Goal: Information Seeking & Learning: Check status

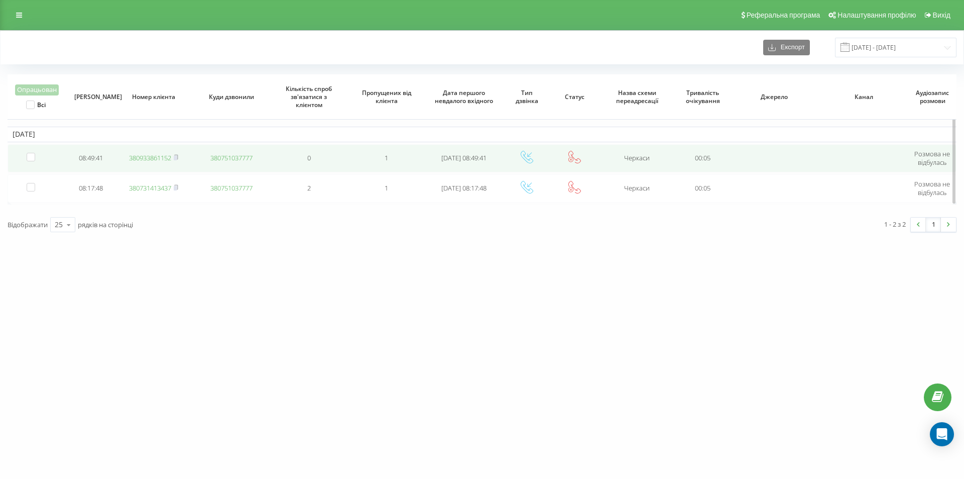
click at [160, 154] on link "380933861152" at bounding box center [150, 157] width 42 height 9
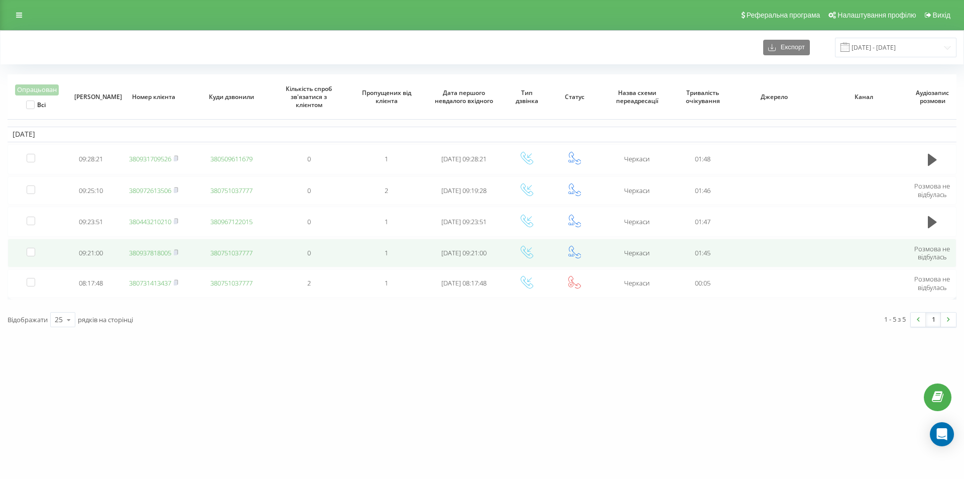
click at [143, 253] on link "380937818005" at bounding box center [150, 252] width 42 height 9
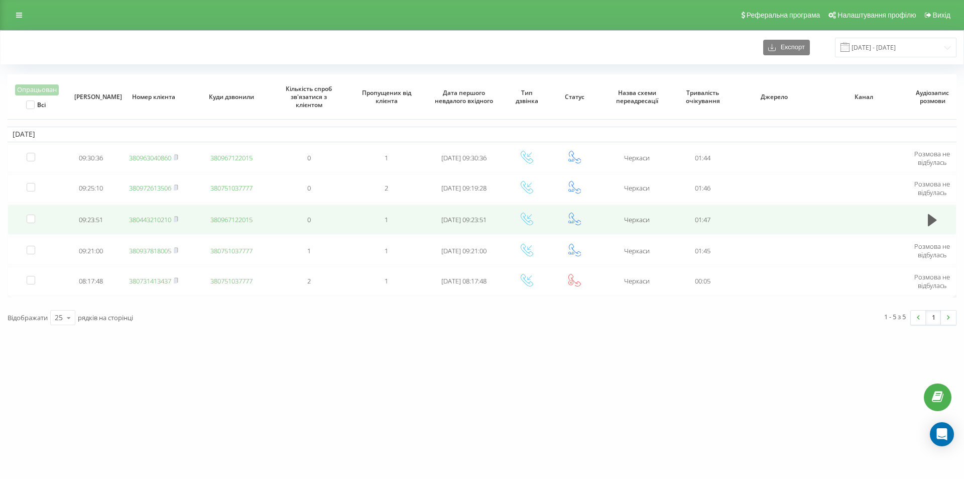
click at [140, 215] on link "380443210210" at bounding box center [150, 219] width 42 height 9
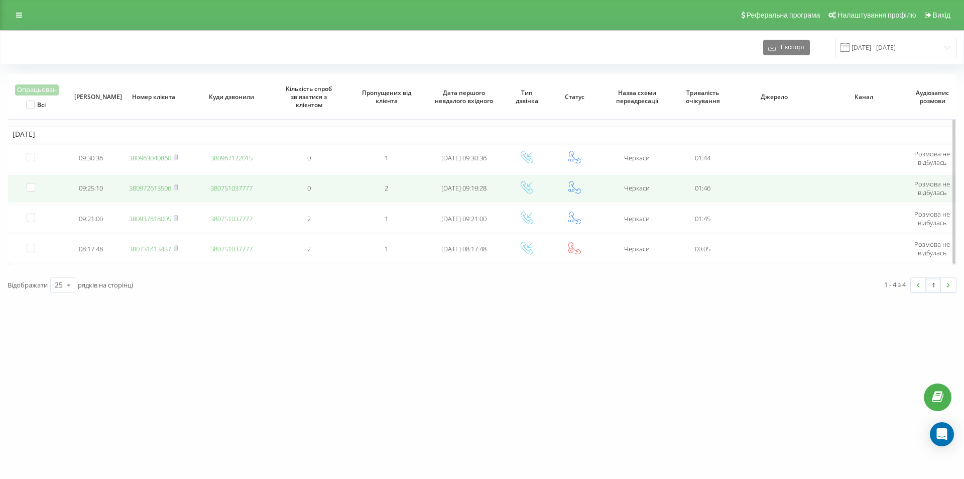
click at [153, 187] on link "380972613506" at bounding box center [150, 187] width 42 height 9
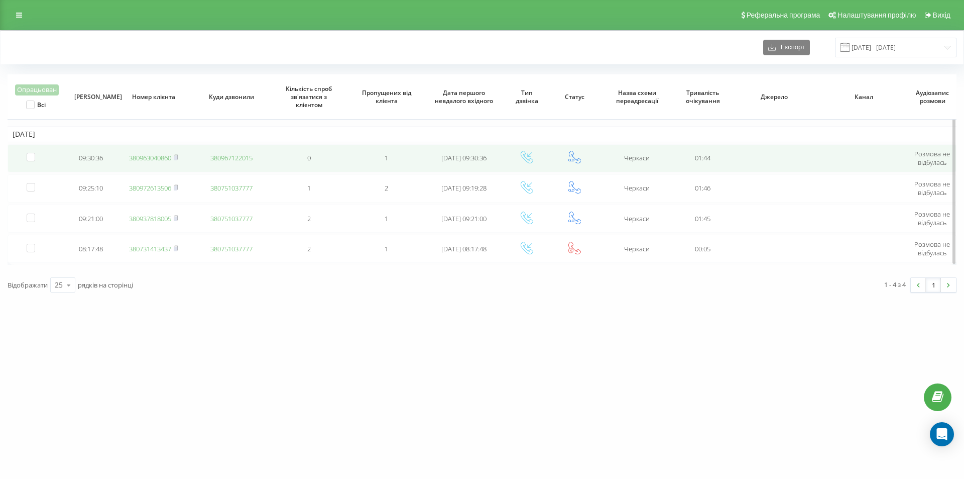
click at [138, 156] on link "380963040860" at bounding box center [150, 157] width 42 height 9
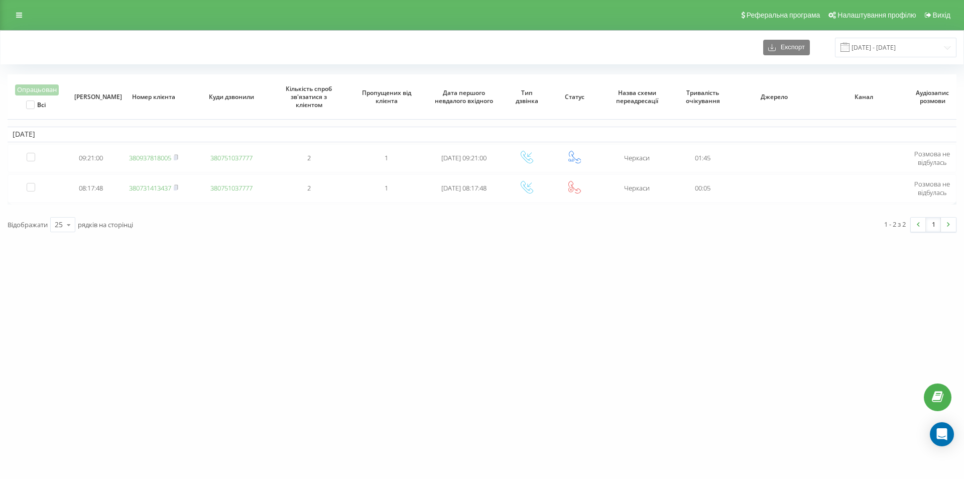
drag, startPoint x: 946, startPoint y: 387, endPoint x: 942, endPoint y: 381, distance: 7.2
click at [946, 387] on link at bounding box center [938, 397] width 28 height 28
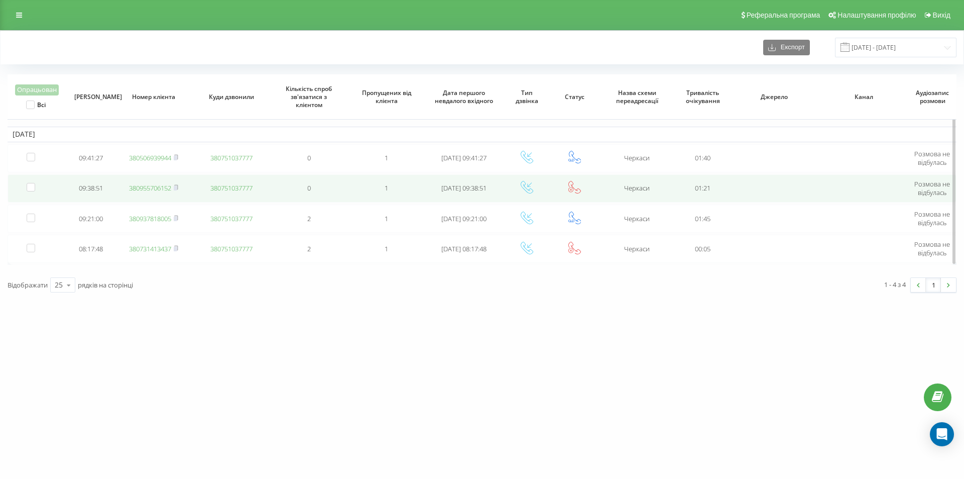
click at [160, 190] on link "380955706152" at bounding box center [150, 187] width 42 height 9
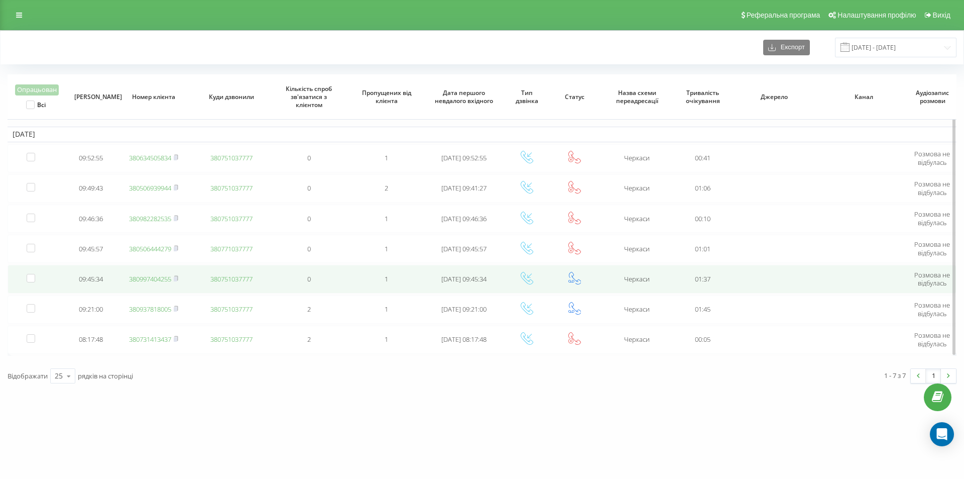
click at [156, 281] on link "380997404255" at bounding box center [150, 278] width 42 height 9
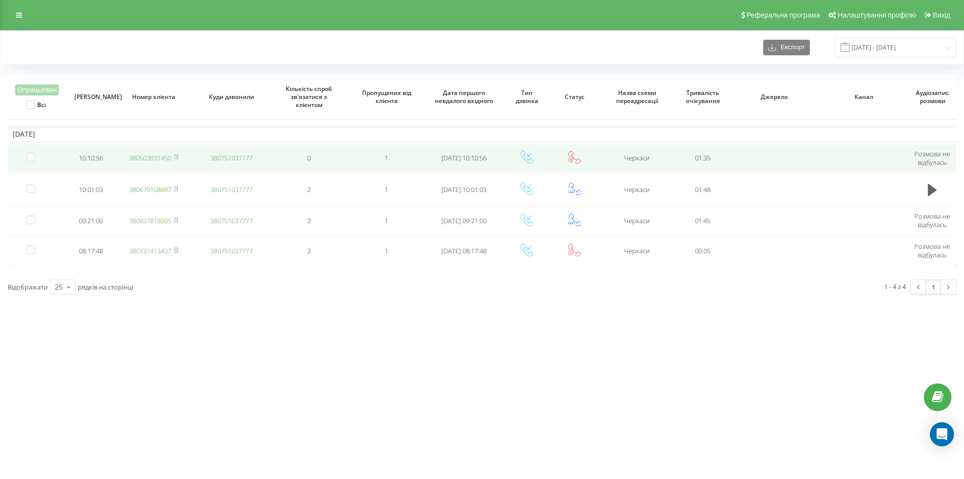
click at [138, 158] on link "380503931450" at bounding box center [150, 157] width 42 height 9
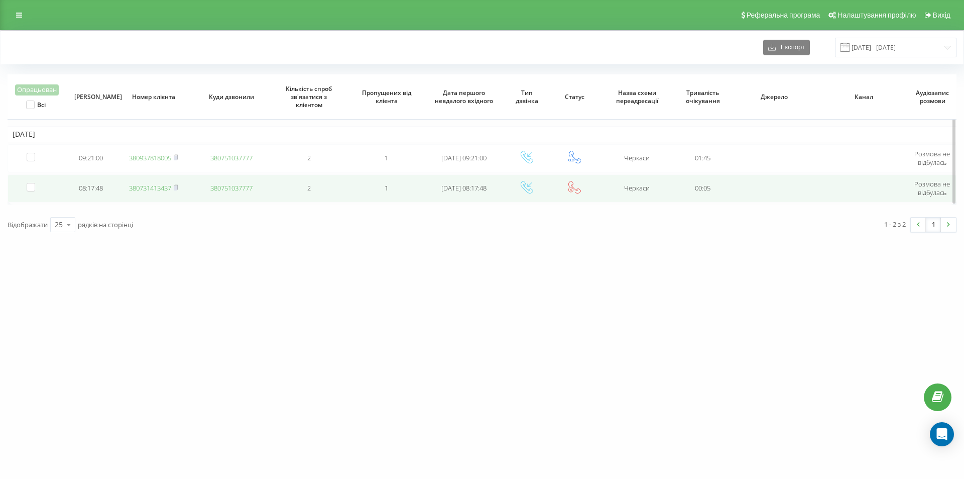
click at [153, 185] on link "380731413437" at bounding box center [150, 187] width 42 height 9
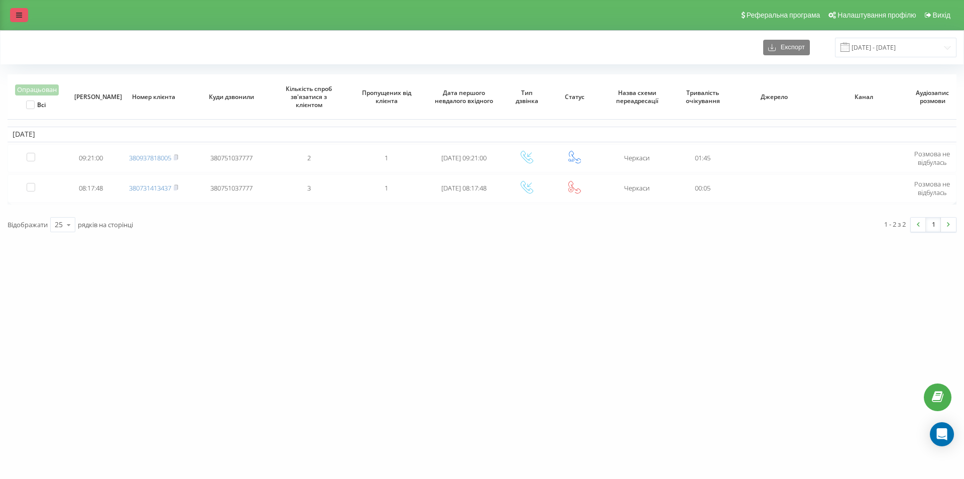
click at [14, 12] on link at bounding box center [19, 15] width 18 height 14
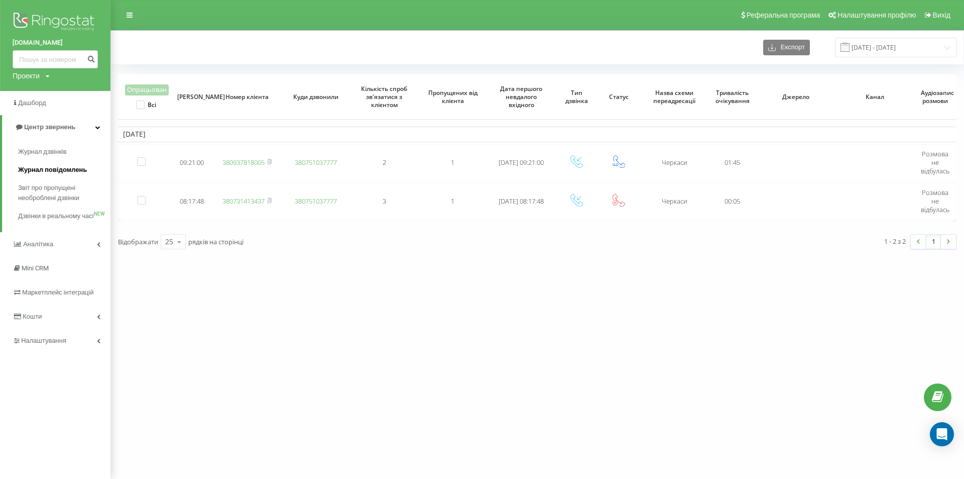
click at [44, 167] on span "Журнал повідомлень" at bounding box center [52, 170] width 69 height 10
click at [51, 145] on link "Журнал дзвінків" at bounding box center [64, 152] width 92 height 18
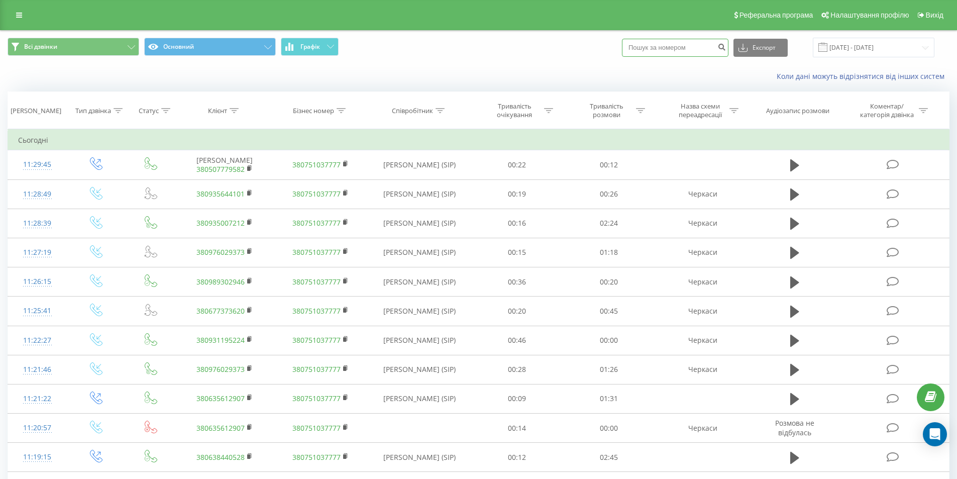
click at [683, 49] on input at bounding box center [675, 48] width 106 height 18
paste input "0638440528"
type input "0638440528"
click at [726, 44] on icon "submit" at bounding box center [721, 46] width 9 height 6
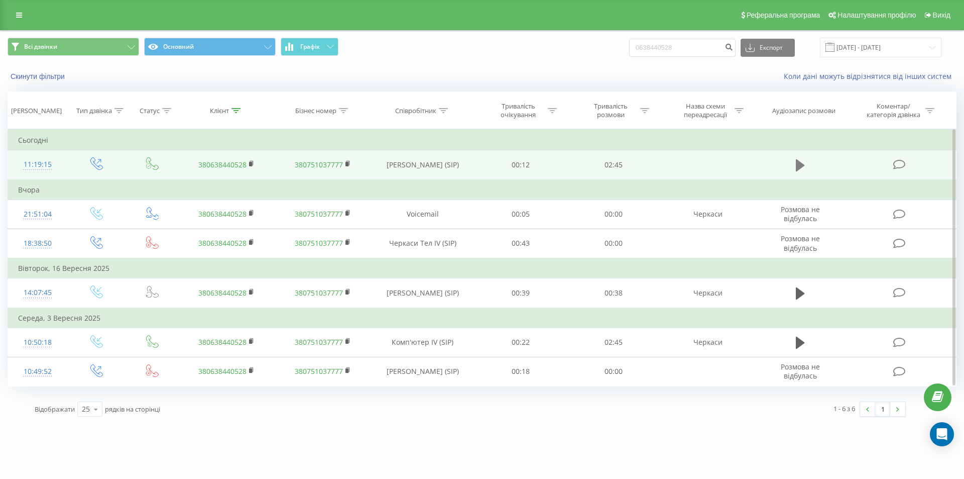
click at [797, 165] on icon at bounding box center [800, 165] width 9 height 12
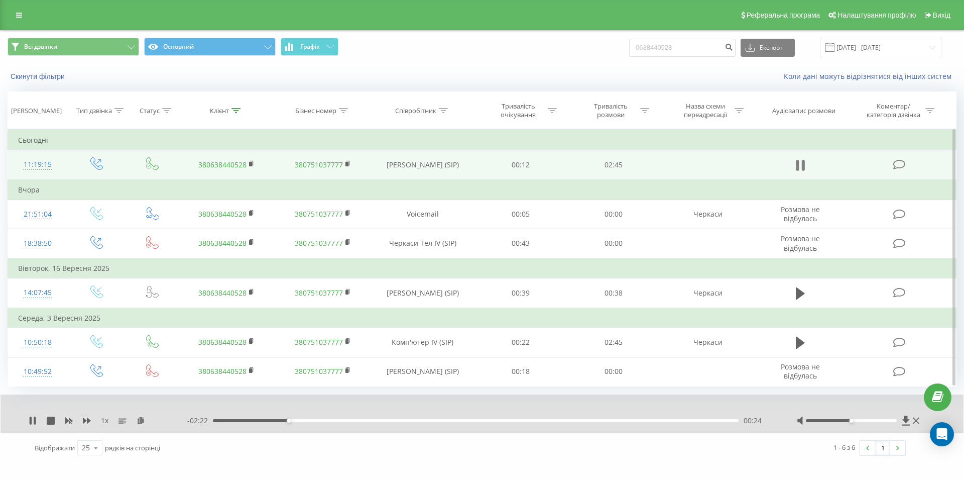
click at [799, 163] on icon at bounding box center [797, 165] width 3 height 11
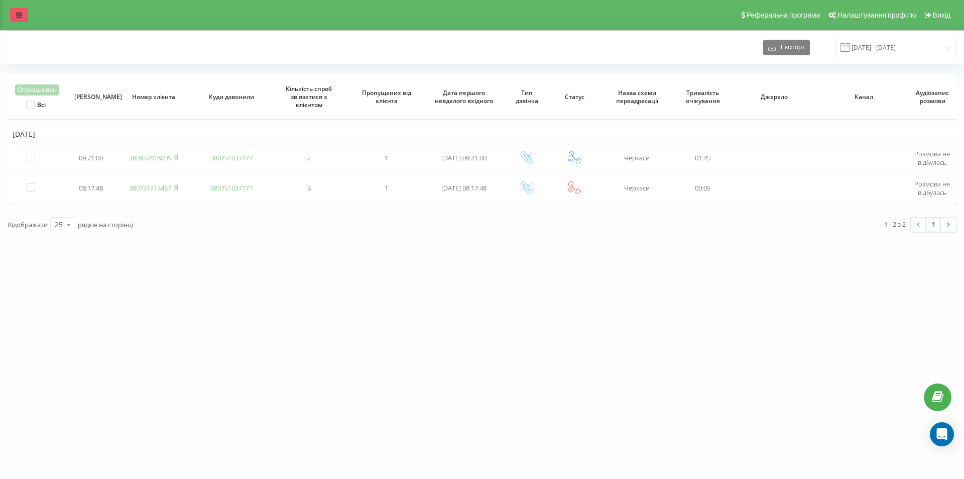
click at [20, 11] on link at bounding box center [19, 15] width 18 height 14
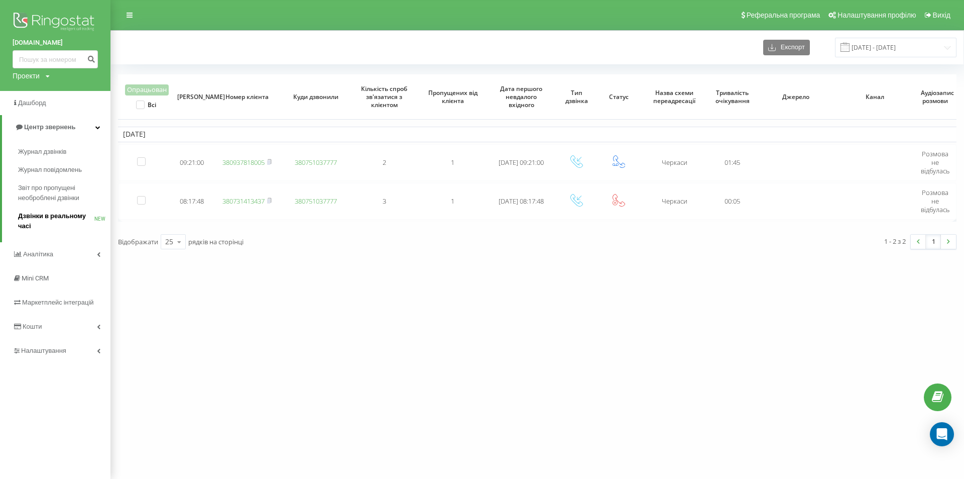
click at [58, 232] on link "Дзвінки в реальному часі NEW" at bounding box center [64, 221] width 92 height 28
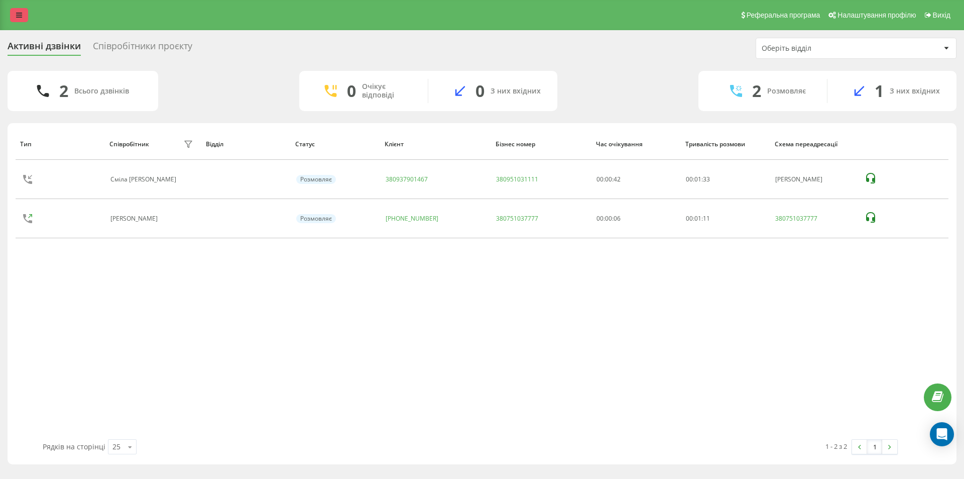
click at [24, 17] on link at bounding box center [19, 15] width 18 height 14
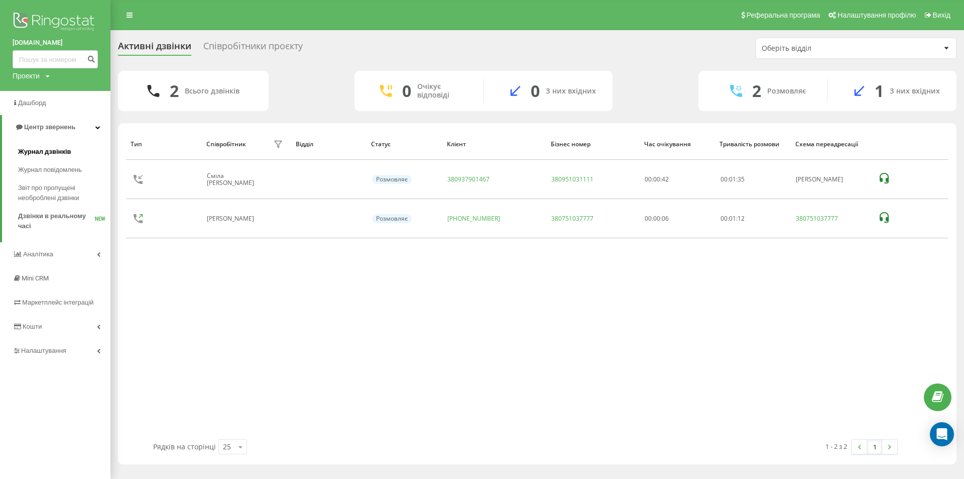
click at [59, 156] on span "Журнал дзвінків" at bounding box center [44, 152] width 53 height 10
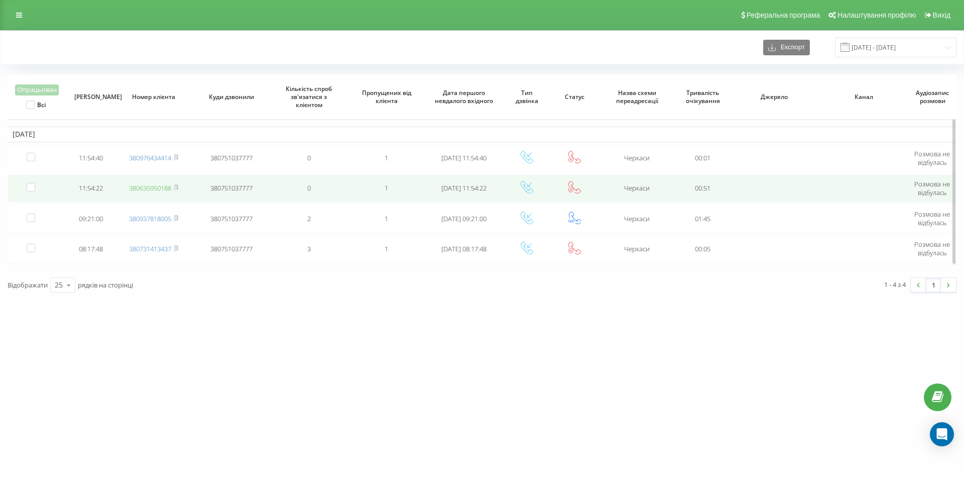
click at [151, 186] on link "380635950188" at bounding box center [150, 187] width 42 height 9
click at [153, 188] on link "380976434414" at bounding box center [150, 187] width 42 height 9
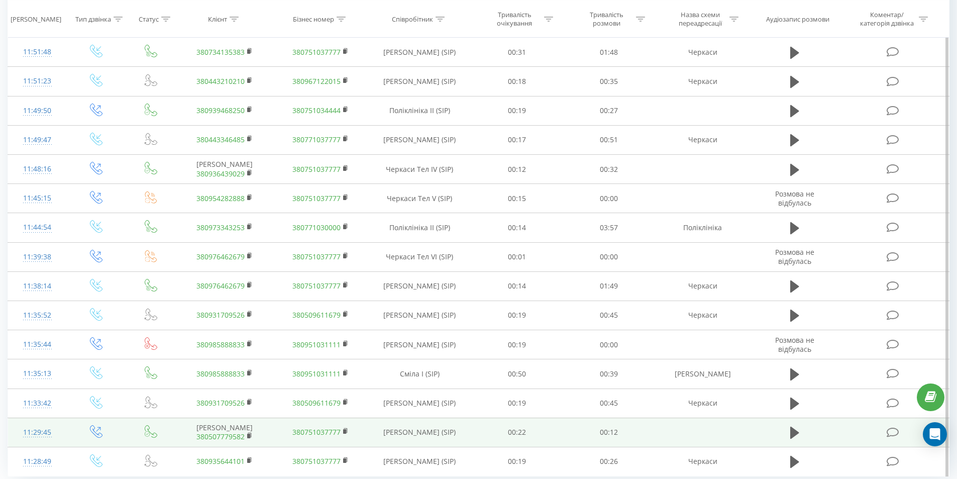
scroll to position [455, 0]
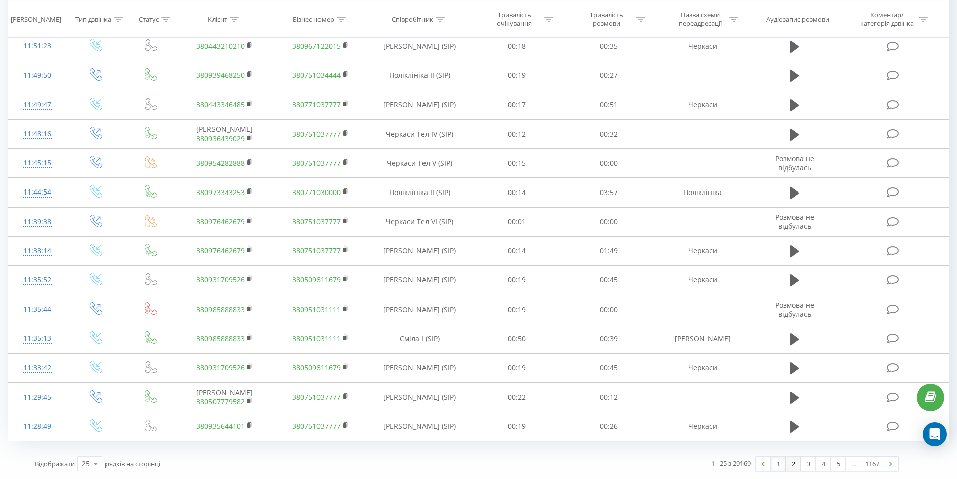
click at [792, 462] on link "2" at bounding box center [792, 463] width 15 height 14
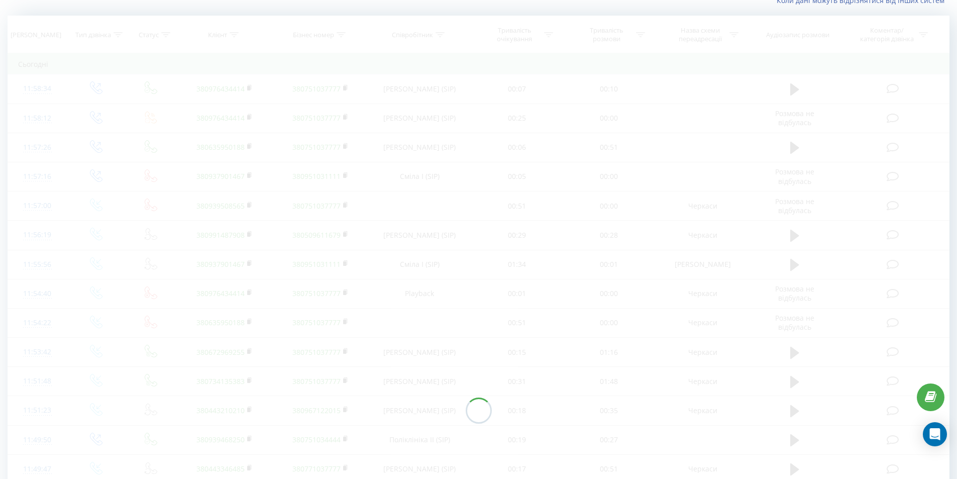
scroll to position [66, 0]
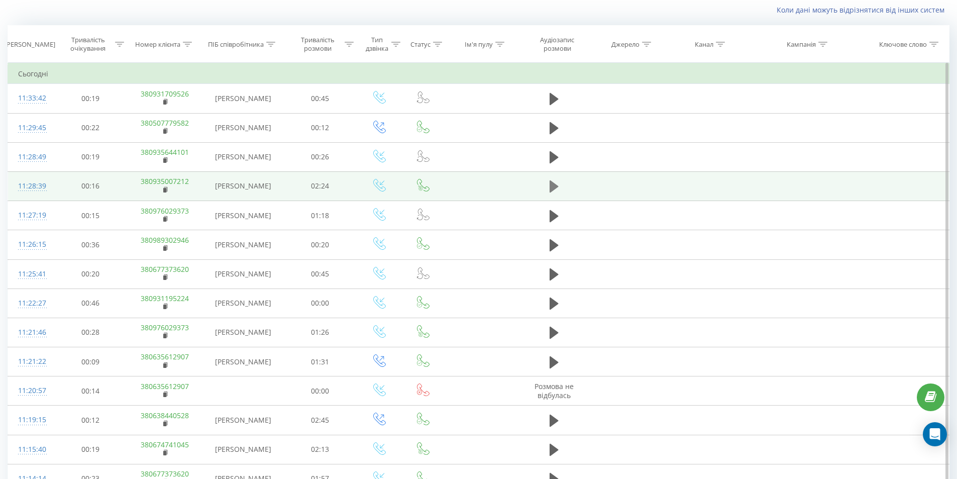
click at [553, 185] on icon at bounding box center [553, 186] width 9 height 12
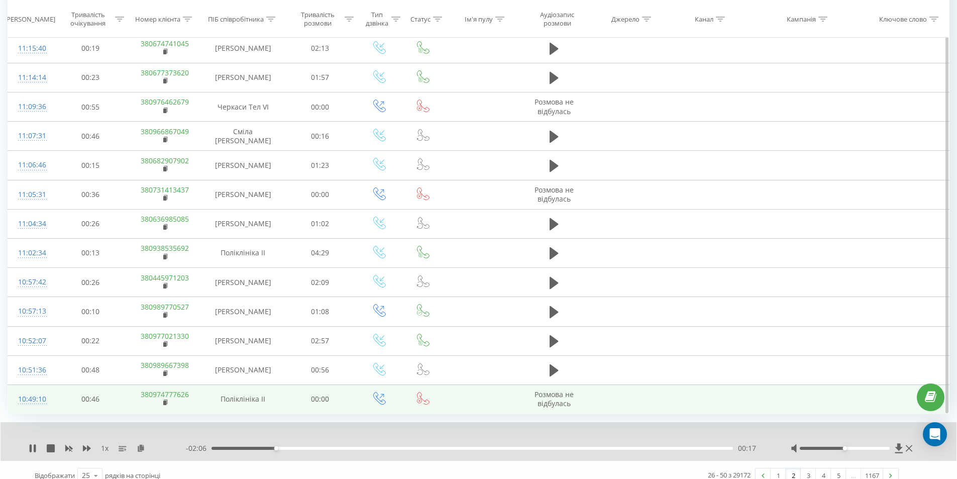
scroll to position [479, 0]
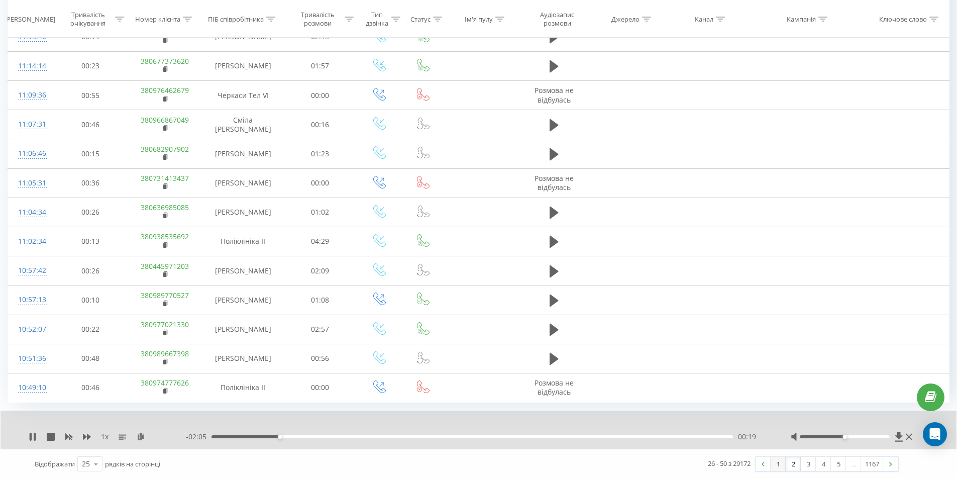
click at [778, 466] on link "1" at bounding box center [777, 463] width 15 height 14
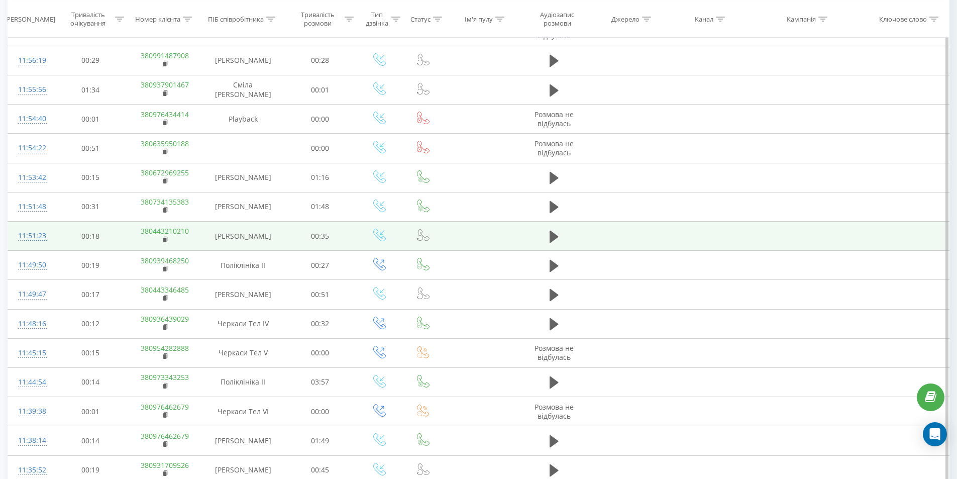
scroll to position [189, 0]
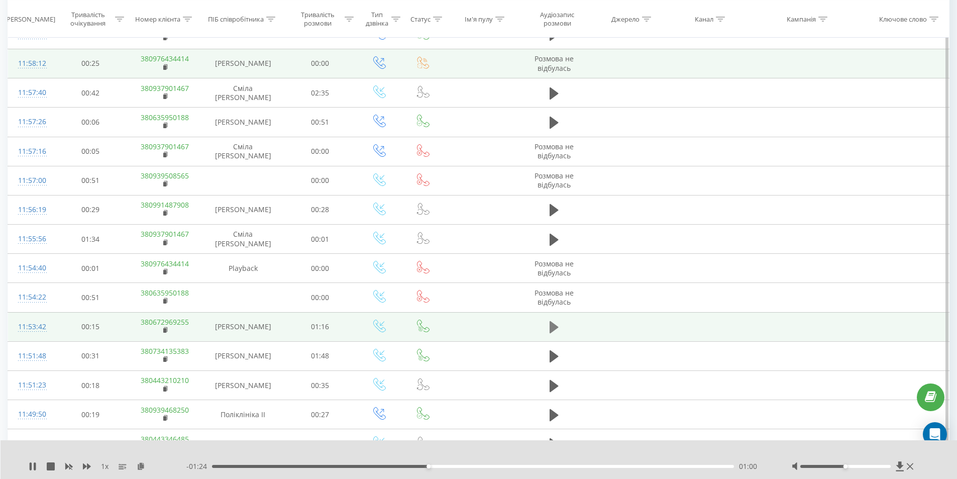
click at [550, 325] on icon at bounding box center [553, 327] width 9 height 12
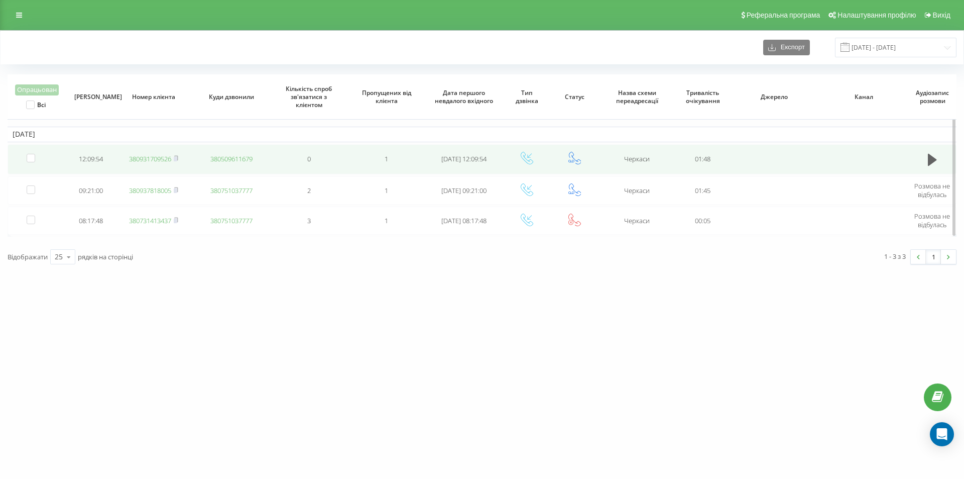
click at [141, 159] on link "380931709526" at bounding box center [150, 158] width 42 height 9
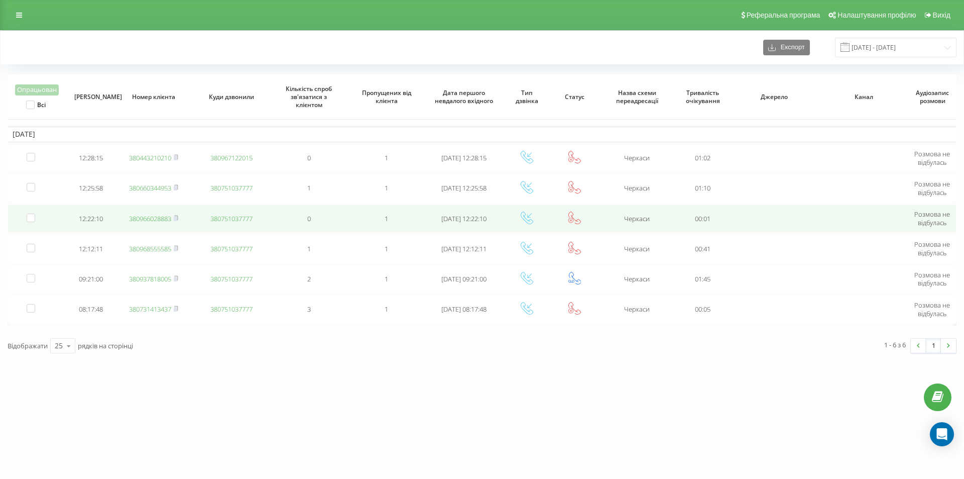
click at [149, 218] on link "380966028883" at bounding box center [150, 218] width 42 height 9
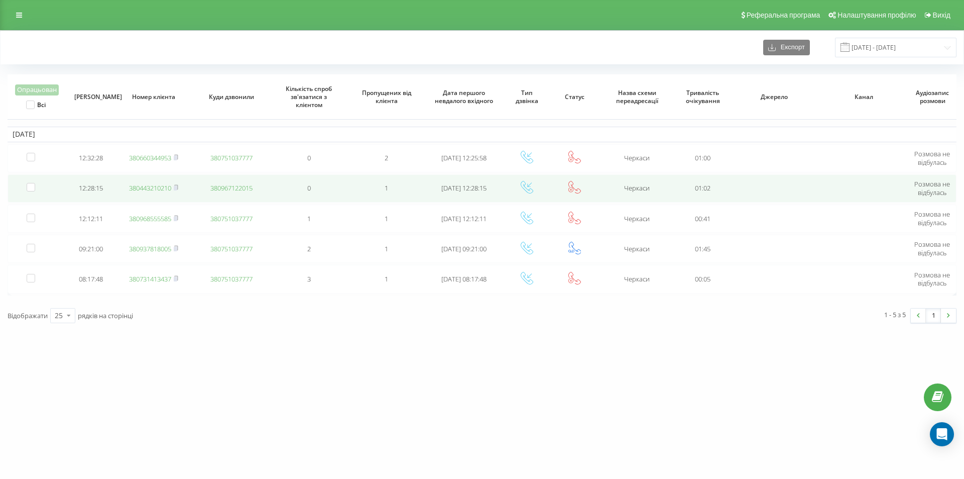
click at [143, 188] on link "380443210210" at bounding box center [150, 187] width 42 height 9
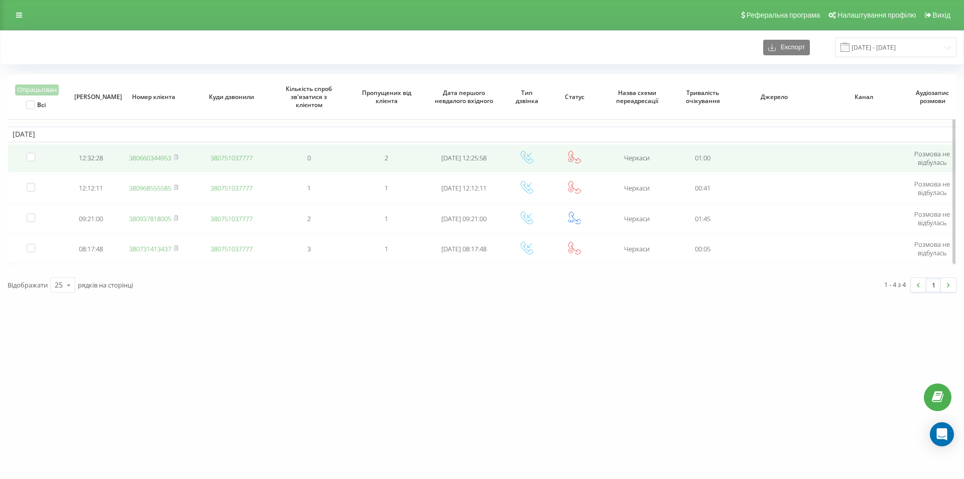
click at [158, 156] on link "380660344953" at bounding box center [150, 157] width 42 height 9
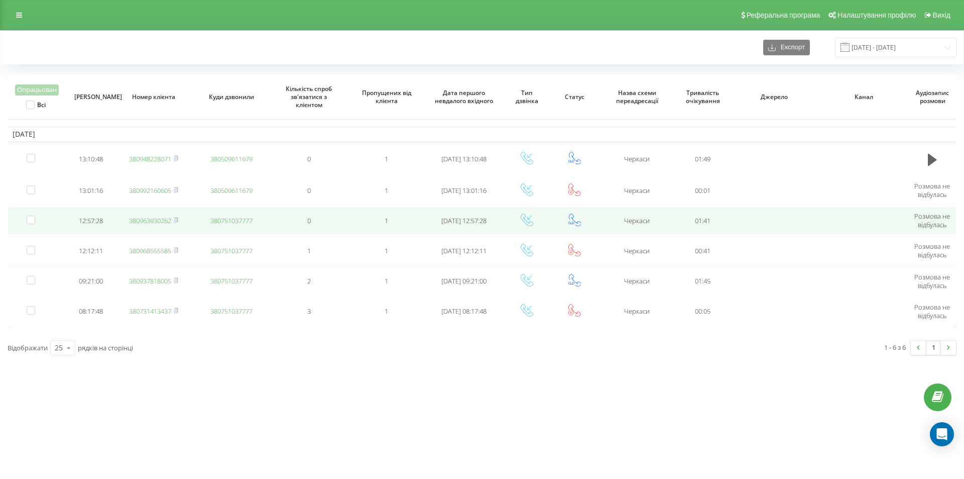
click at [139, 221] on link "380963930262" at bounding box center [150, 220] width 42 height 9
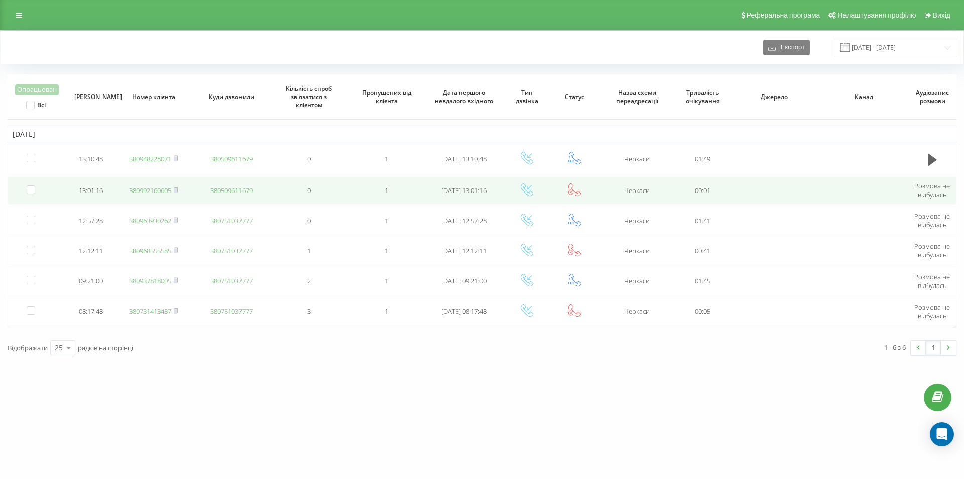
click at [145, 191] on link "380992160605" at bounding box center [150, 190] width 42 height 9
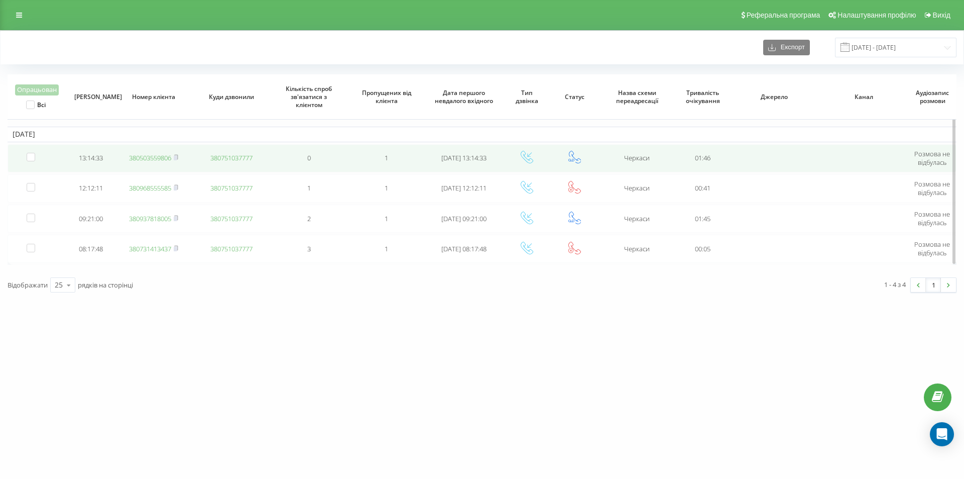
click at [167, 157] on link "380503559806" at bounding box center [150, 157] width 42 height 9
click at [147, 157] on link "380978055911" at bounding box center [150, 158] width 42 height 9
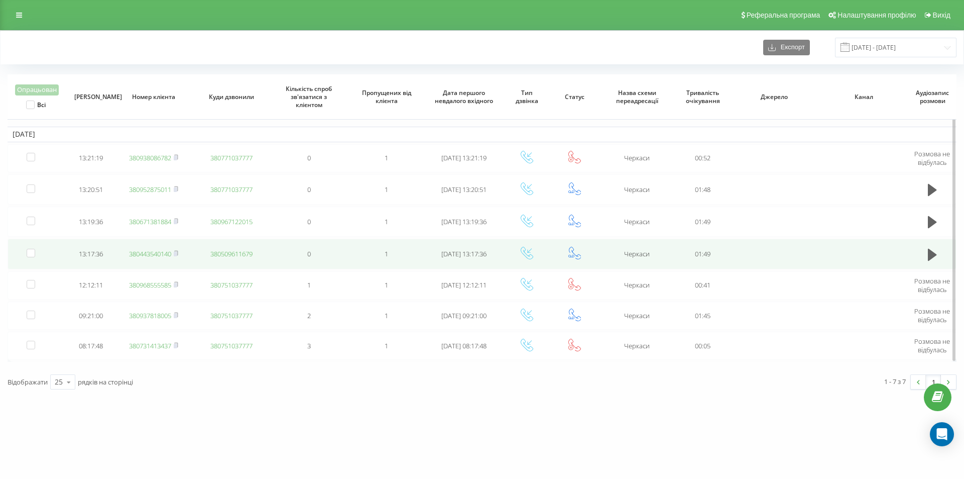
click at [149, 256] on link "380443540140" at bounding box center [150, 253] width 42 height 9
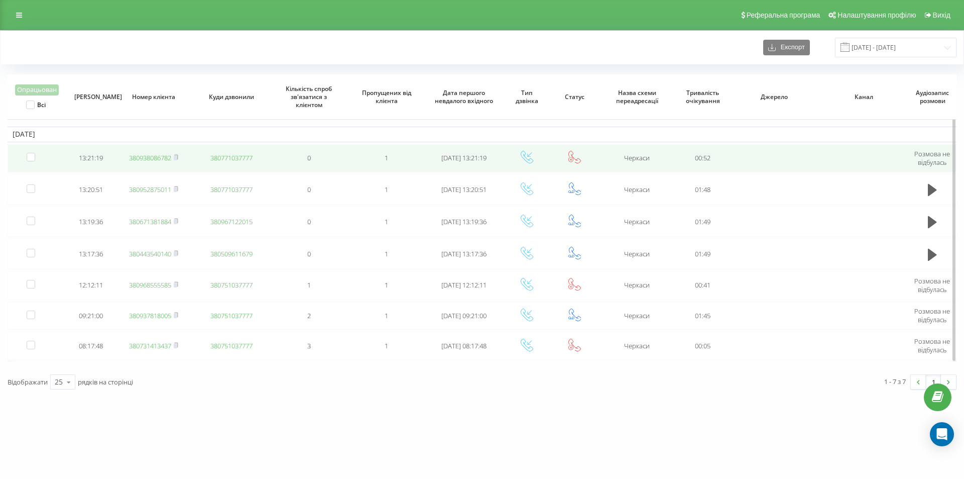
drag, startPoint x: 101, startPoint y: 110, endPoint x: 171, endPoint y: 154, distance: 82.6
click at [108, 115] on div "Опрацьован Всі Дата дзвінка Номер клієнта Куди дзвонили Кількість спроб зв'язат…" at bounding box center [482, 217] width 949 height 287
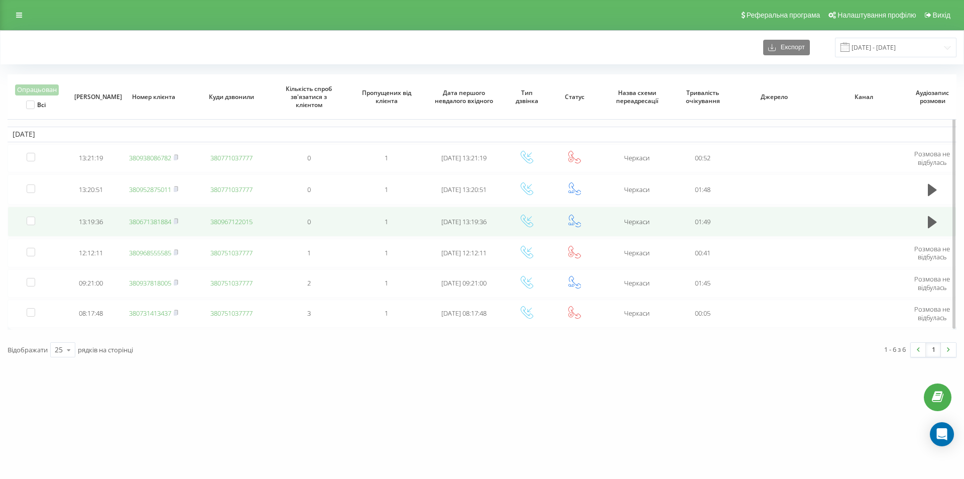
click at [146, 218] on link "380671381884" at bounding box center [150, 221] width 42 height 9
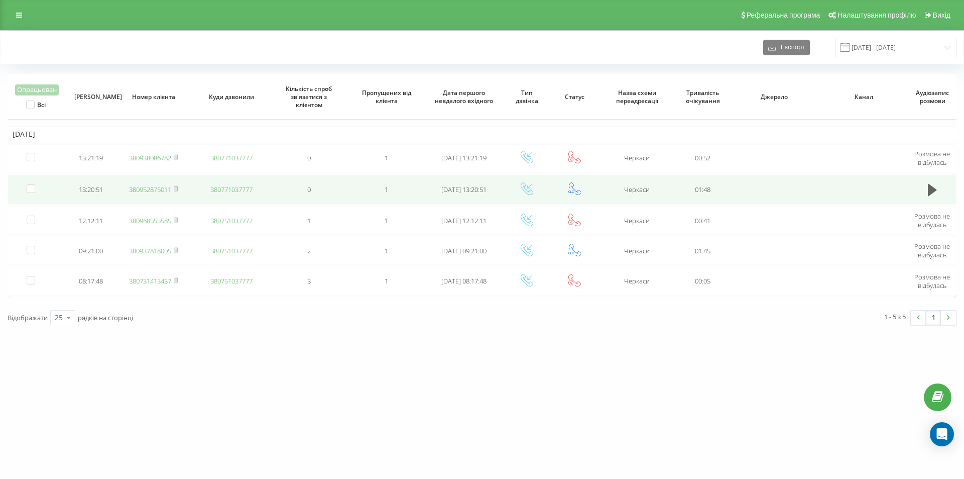
click at [160, 188] on link "380952875011" at bounding box center [150, 189] width 42 height 9
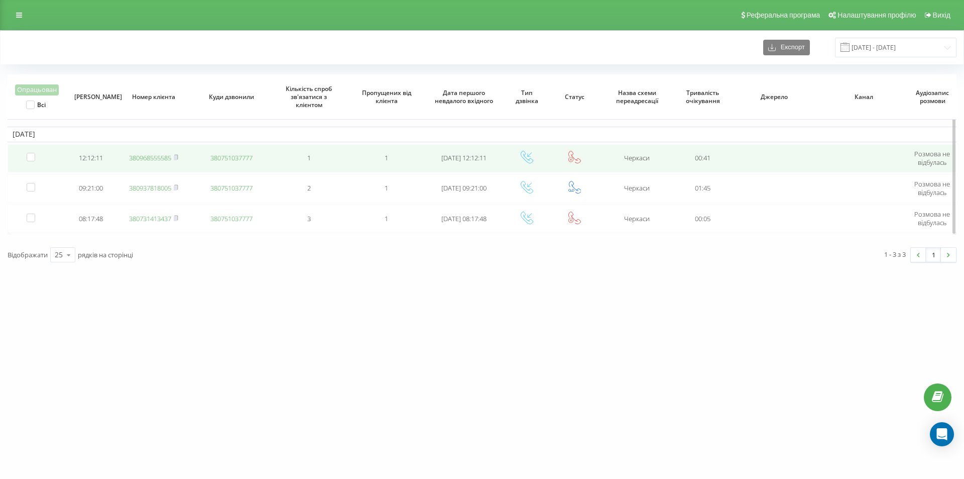
click at [160, 157] on link "380968555585" at bounding box center [150, 157] width 42 height 9
click at [156, 153] on link "380969782422" at bounding box center [150, 157] width 42 height 9
click at [142, 157] on link "380932951744" at bounding box center [150, 157] width 42 height 9
drag, startPoint x: 199, startPoint y: 5, endPoint x: 165, endPoint y: 156, distance: 154.5
click at [165, 156] on link "380932951744" at bounding box center [150, 157] width 42 height 9
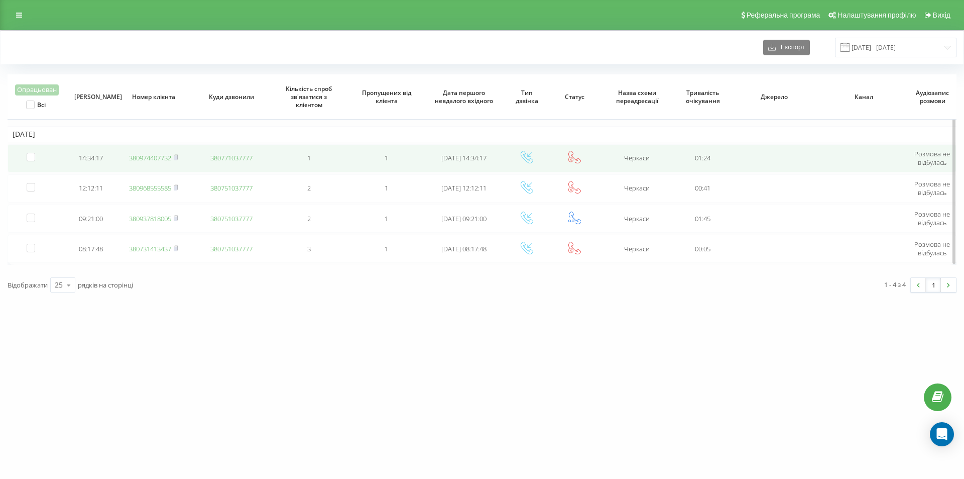
click at [156, 156] on link "380974407732" at bounding box center [150, 157] width 42 height 9
click at [159, 157] on link "380680038550" at bounding box center [150, 157] width 42 height 9
click at [158, 158] on link "380971743632" at bounding box center [150, 157] width 42 height 9
click at [143, 157] on link "380502989897" at bounding box center [150, 157] width 42 height 9
click at [153, 155] on link "380965147600" at bounding box center [150, 157] width 42 height 9
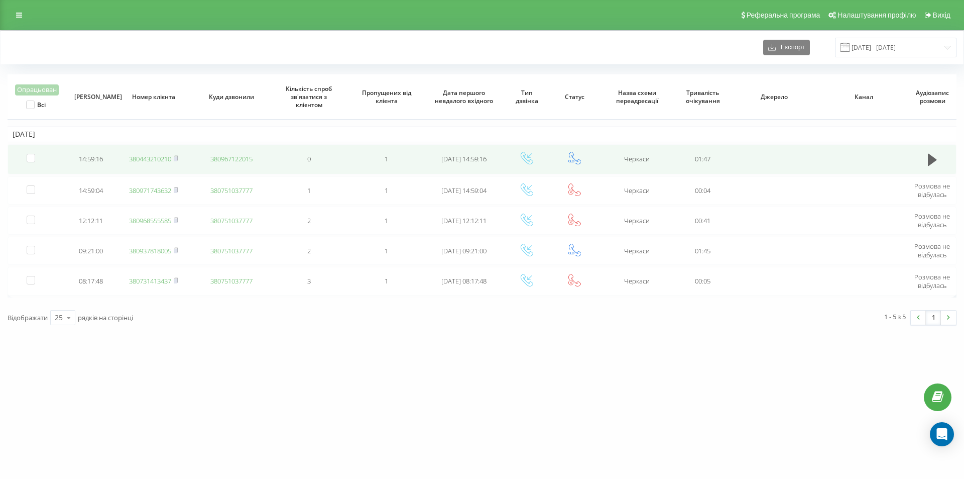
click at [157, 156] on link "380443210210" at bounding box center [150, 158] width 42 height 9
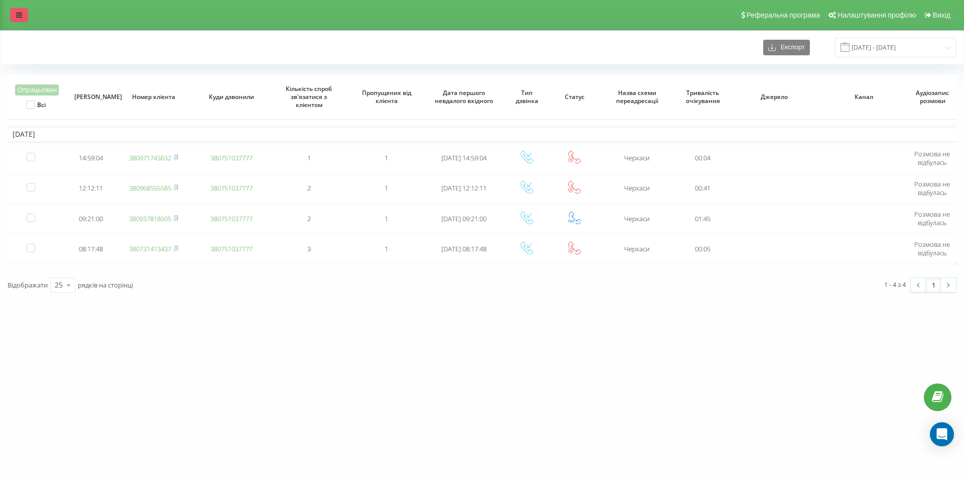
click at [16, 17] on link at bounding box center [19, 15] width 18 height 14
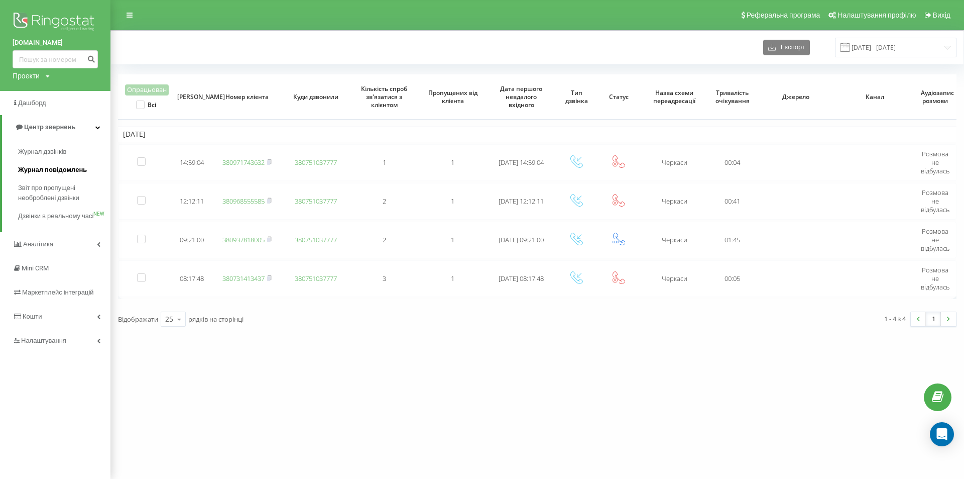
click at [40, 171] on span "Журнал повідомлень" at bounding box center [52, 170] width 69 height 10
click at [45, 152] on span "Журнал дзвінків" at bounding box center [44, 152] width 53 height 10
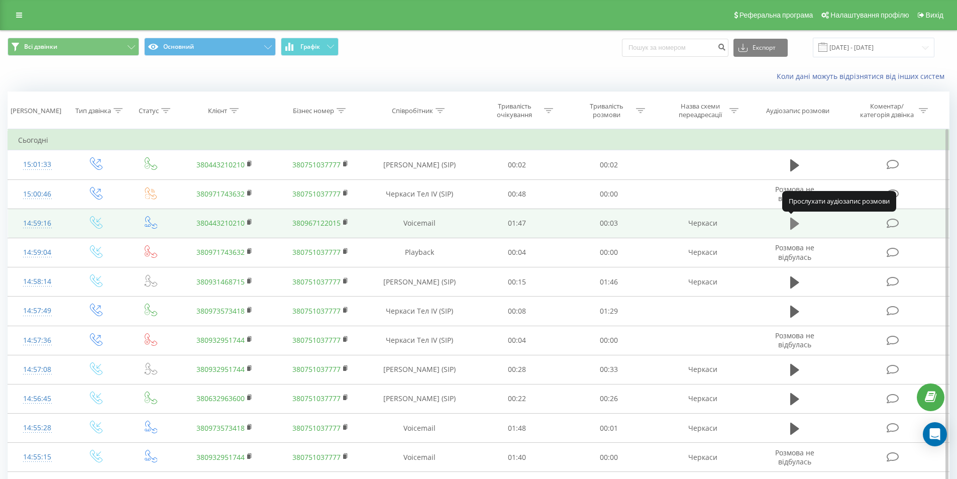
click at [793, 223] on icon at bounding box center [794, 223] width 9 height 12
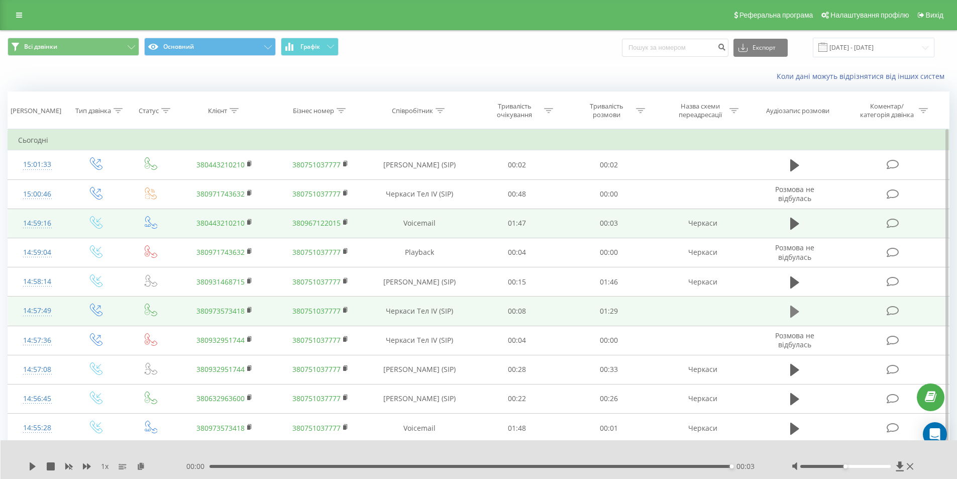
click at [794, 311] on icon at bounding box center [794, 311] width 9 height 12
click at [793, 309] on icon at bounding box center [794, 311] width 9 height 14
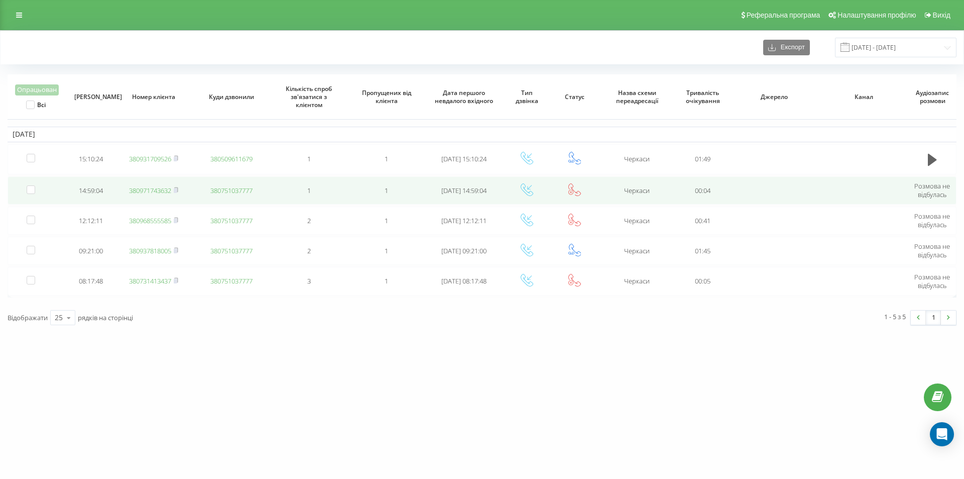
click at [146, 186] on link "380971743632" at bounding box center [150, 190] width 42 height 9
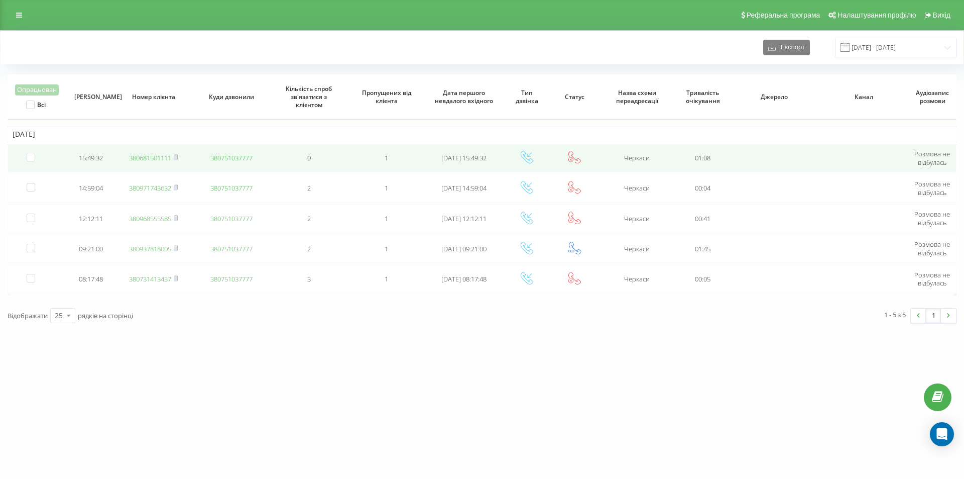
click at [144, 157] on link "380681501111" at bounding box center [150, 157] width 42 height 9
click at [164, 159] on link "380937225183" at bounding box center [150, 158] width 42 height 9
click at [153, 155] on link "380731124626" at bounding box center [150, 157] width 42 height 9
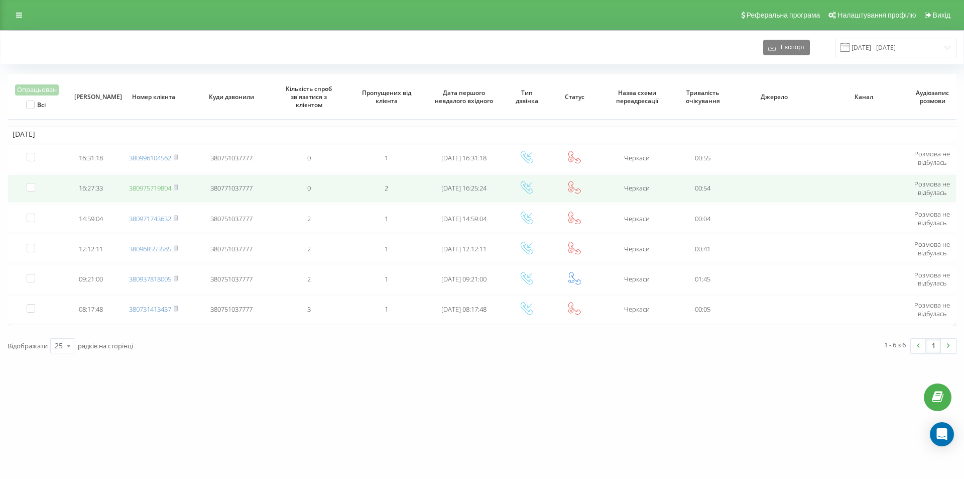
click at [146, 186] on link "380975719804" at bounding box center [150, 187] width 42 height 9
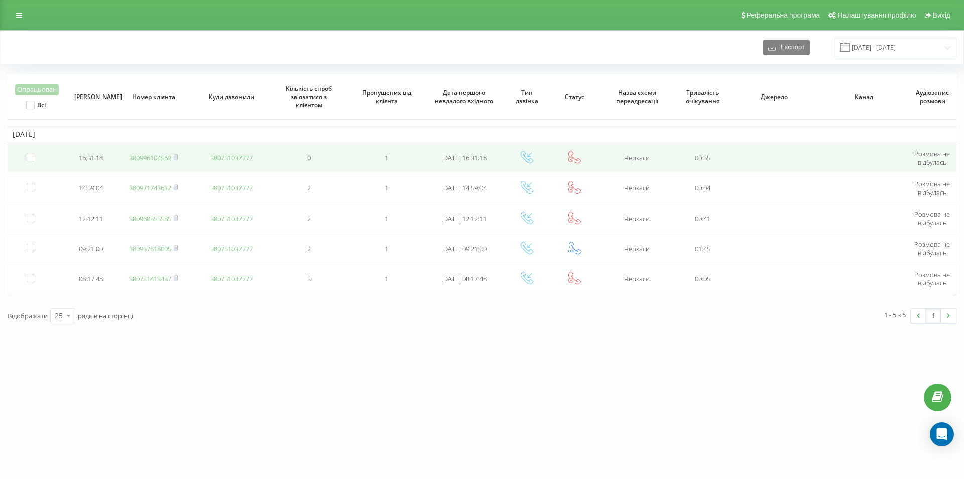
click at [146, 151] on td "380996104562" at bounding box center [154, 158] width 78 height 28
click at [162, 151] on td "380996104562" at bounding box center [154, 158] width 78 height 28
click at [160, 154] on link "380996104562" at bounding box center [150, 157] width 42 height 9
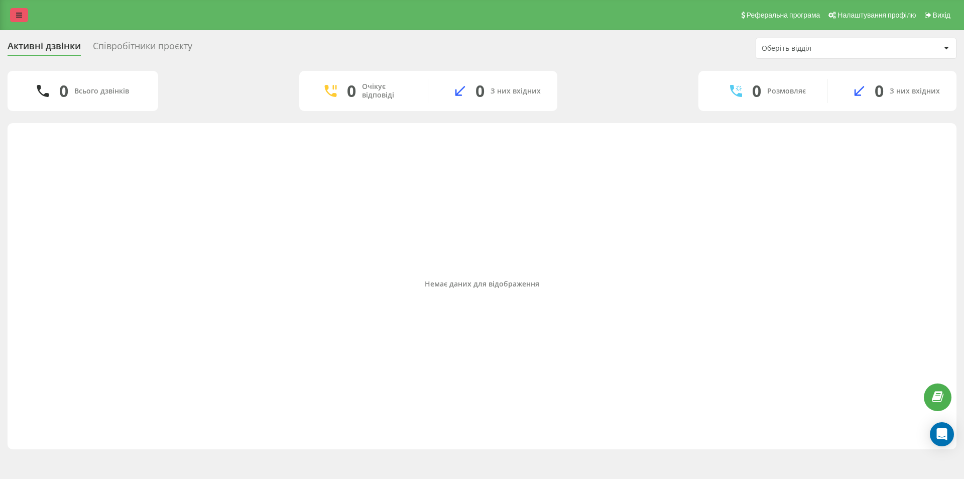
click at [14, 16] on link at bounding box center [19, 15] width 18 height 14
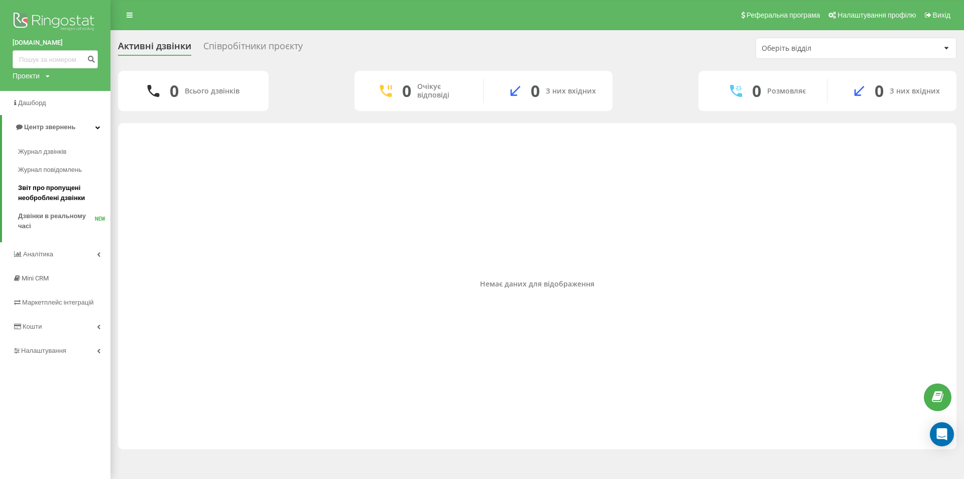
drag, startPoint x: 41, startPoint y: 198, endPoint x: 67, endPoint y: 198, distance: 26.1
click at [42, 198] on span "Звіт про пропущені необроблені дзвінки" at bounding box center [61, 193] width 87 height 20
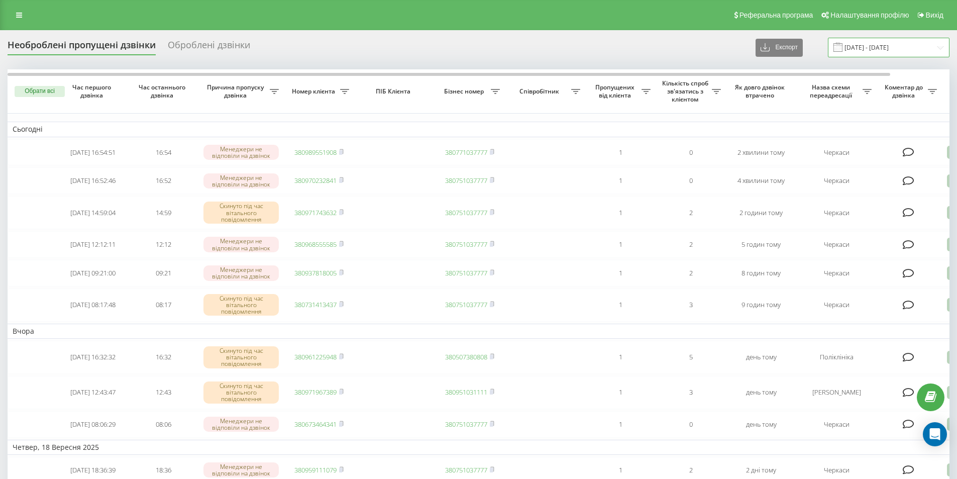
click at [870, 45] on input "20.08.2025 - 20.09.2025" at bounding box center [888, 48] width 122 height 20
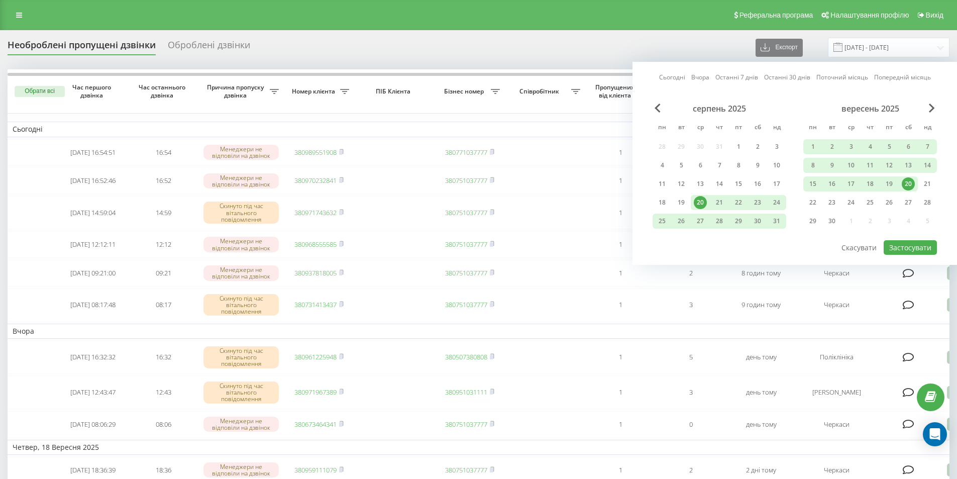
click at [672, 78] on link "Сьогодні" at bounding box center [672, 77] width 26 height 10
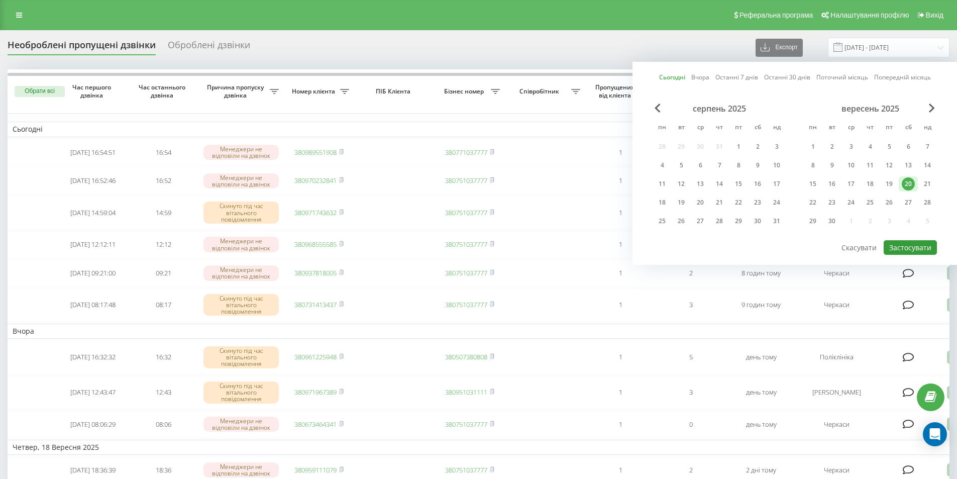
click at [925, 243] on button "Застосувати" at bounding box center [909, 247] width 53 height 15
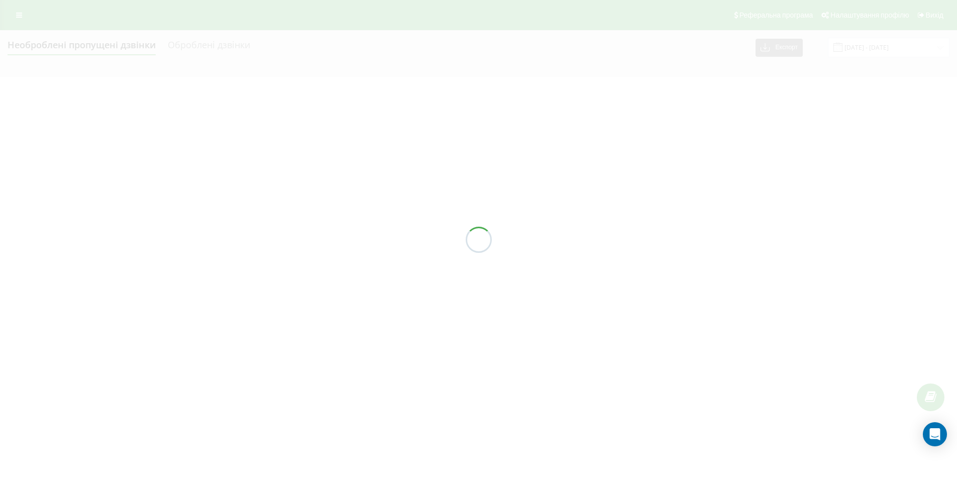
type input "[DATE] - [DATE]"
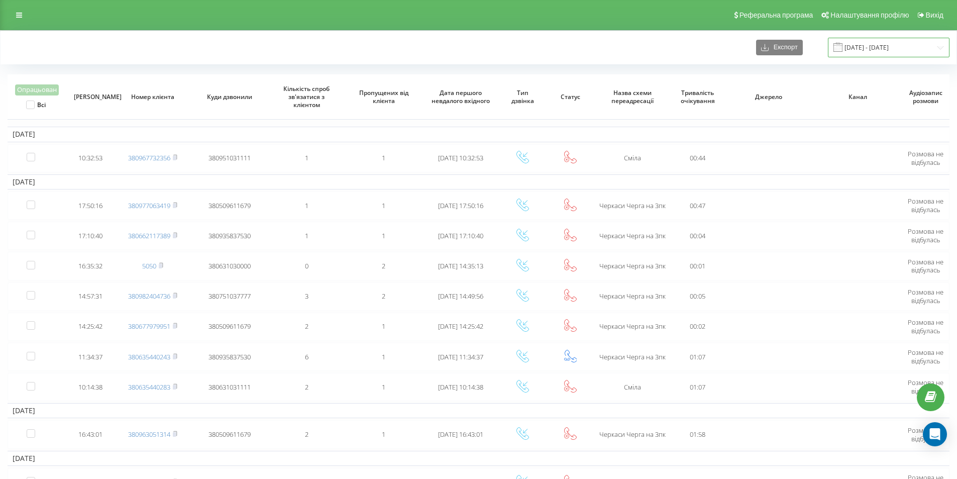
click at [929, 44] on input "06.10.2024 - 06.11.2024" at bounding box center [888, 48] width 122 height 20
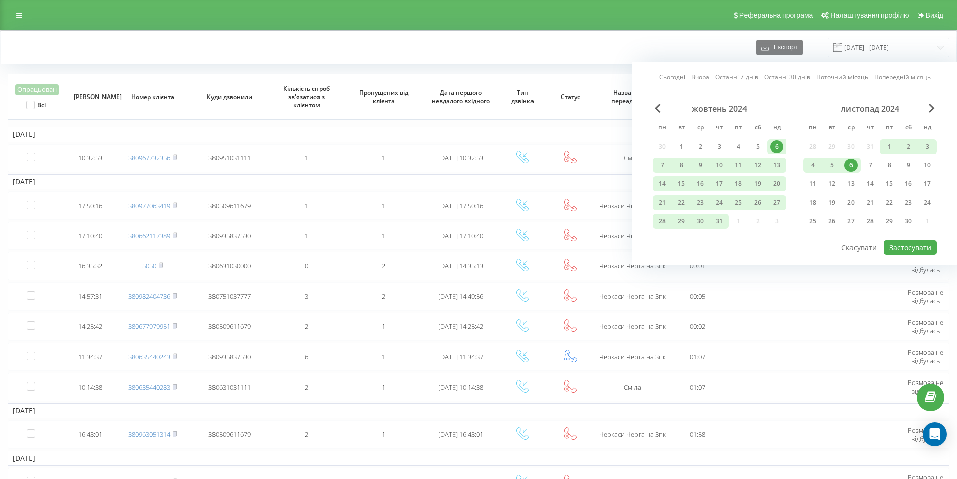
click at [673, 75] on link "Сьогодні" at bounding box center [672, 77] width 26 height 10
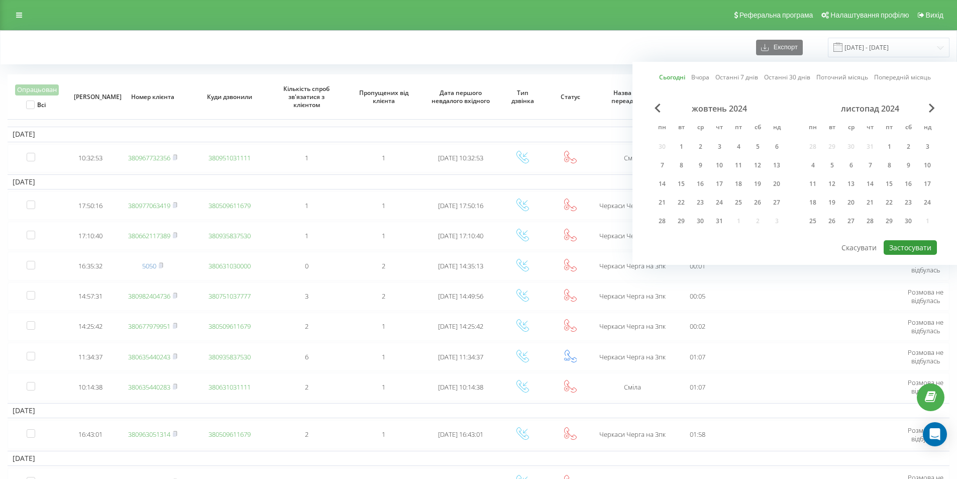
click at [910, 242] on button "Застосувати" at bounding box center [909, 247] width 53 height 15
type input "[DATE] - [DATE]"
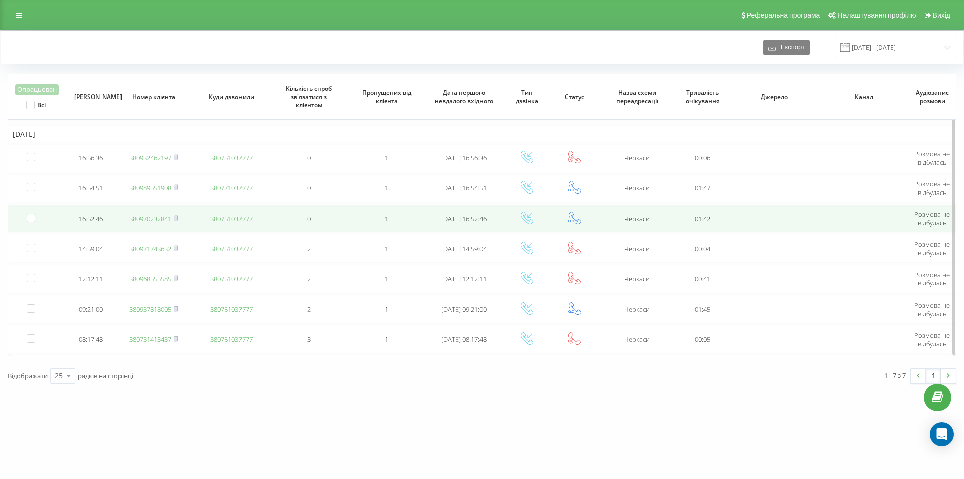
click at [143, 216] on link "380970232841" at bounding box center [150, 218] width 42 height 9
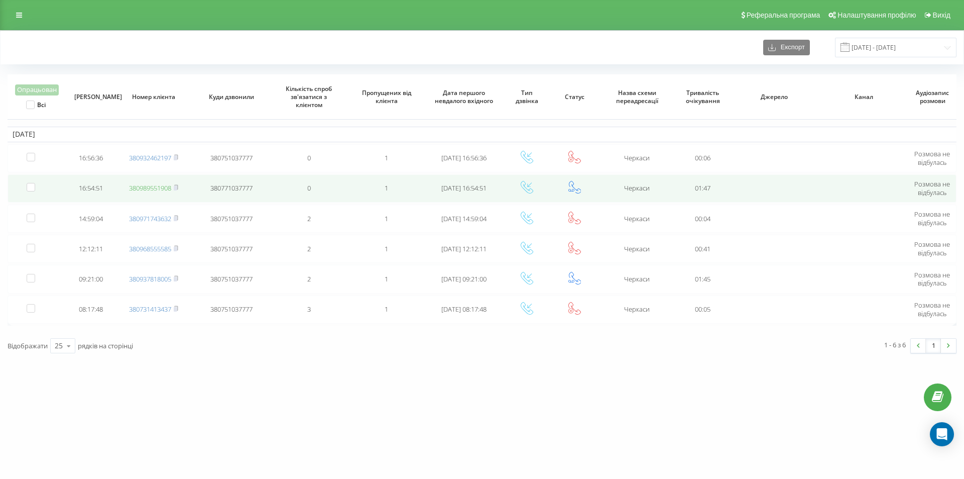
click at [161, 188] on link "380989551908" at bounding box center [150, 187] width 42 height 9
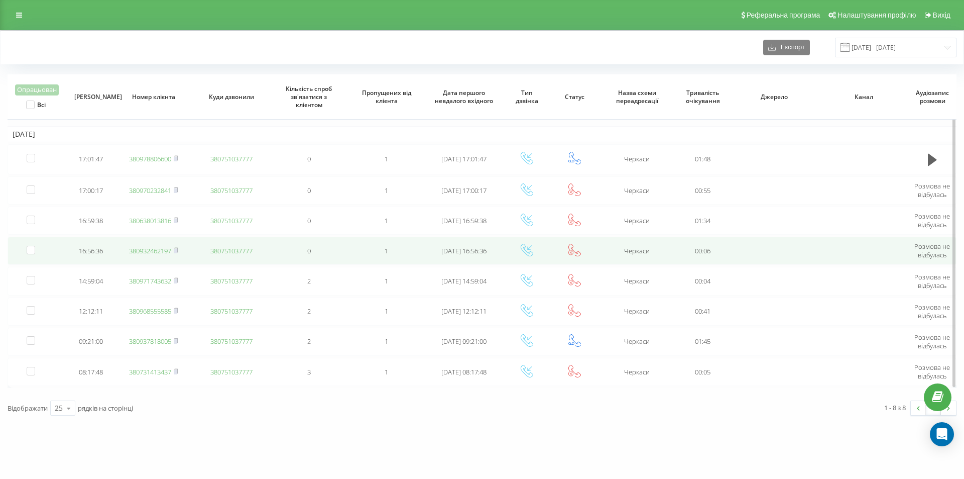
click at [156, 252] on link "380932462197" at bounding box center [150, 250] width 42 height 9
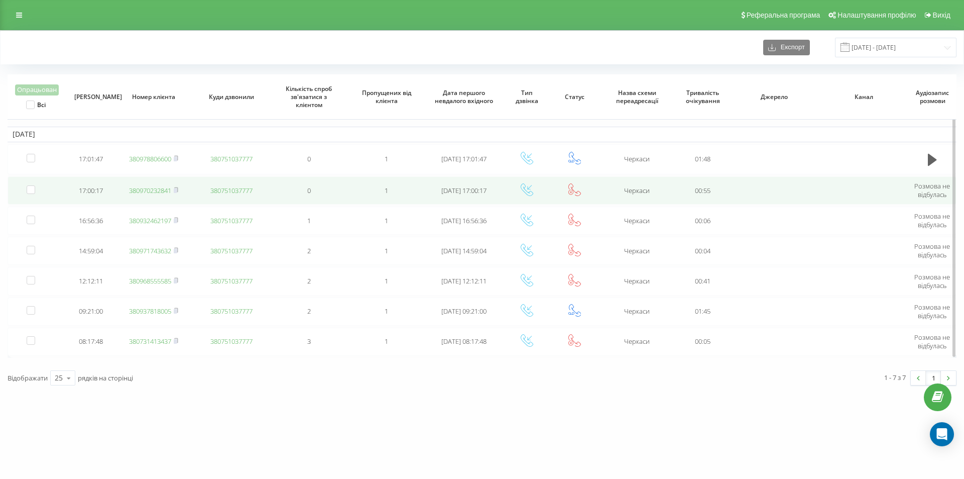
click at [162, 186] on link "380970232841" at bounding box center [150, 190] width 42 height 9
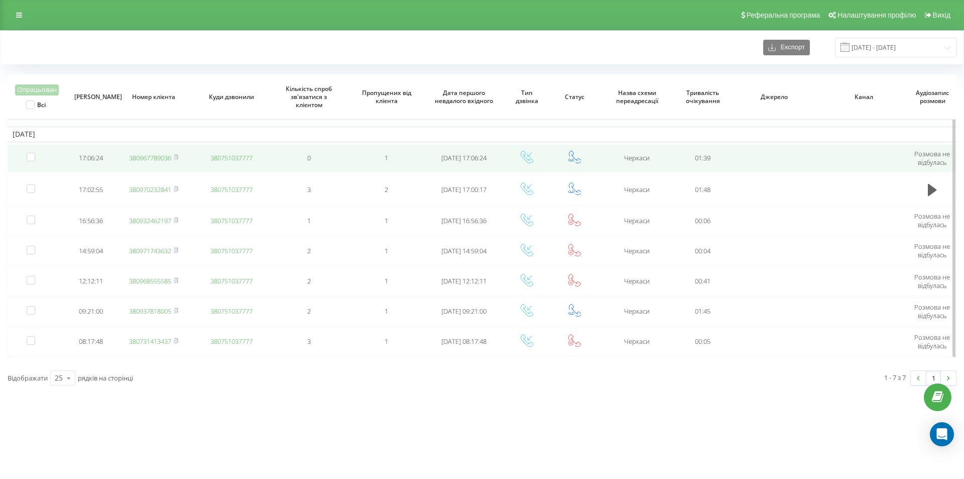
click at [142, 154] on link "380967789036" at bounding box center [150, 157] width 42 height 9
click at [166, 156] on link "380957861653" at bounding box center [150, 157] width 42 height 9
click at [137, 154] on link "380955449348" at bounding box center [150, 157] width 42 height 9
click at [155, 153] on link "380966899215" at bounding box center [150, 157] width 42 height 9
click at [163, 157] on link "380966899215" at bounding box center [150, 157] width 42 height 9
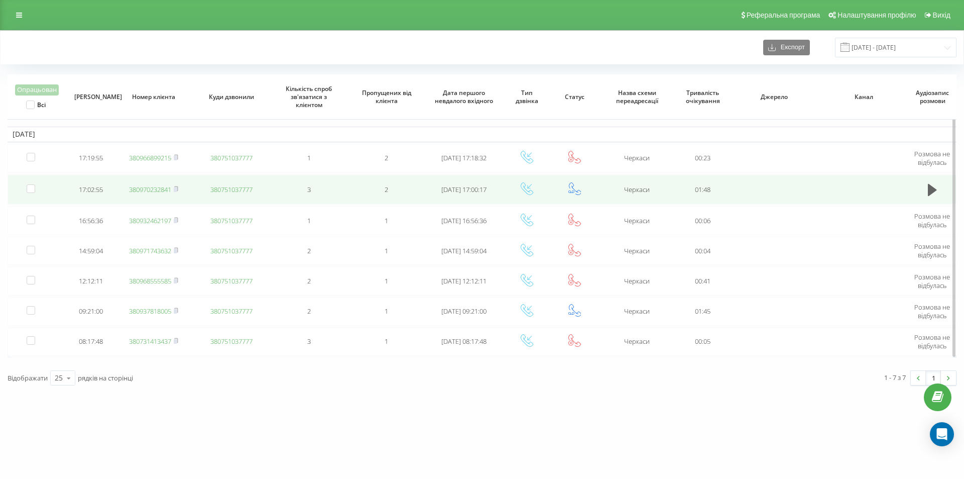
click at [160, 190] on link "380970232841" at bounding box center [150, 189] width 42 height 9
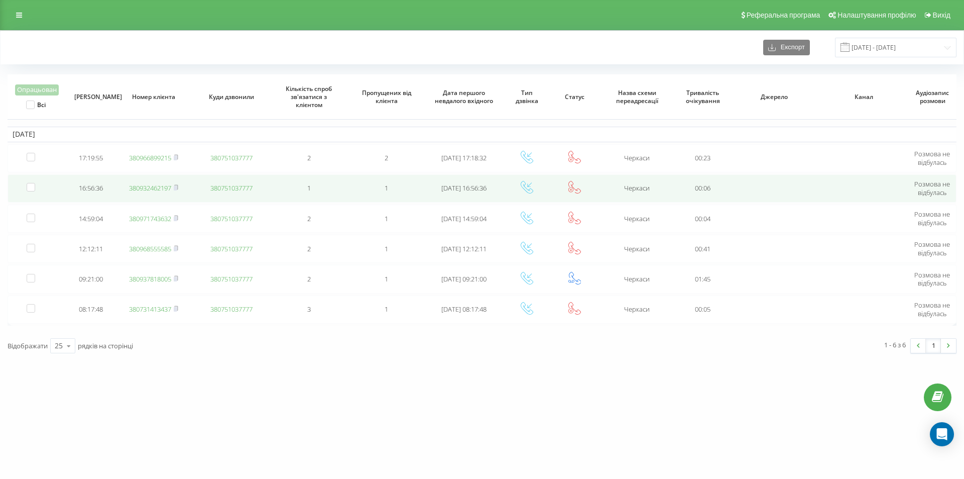
click at [161, 187] on link "380932462197" at bounding box center [150, 187] width 42 height 9
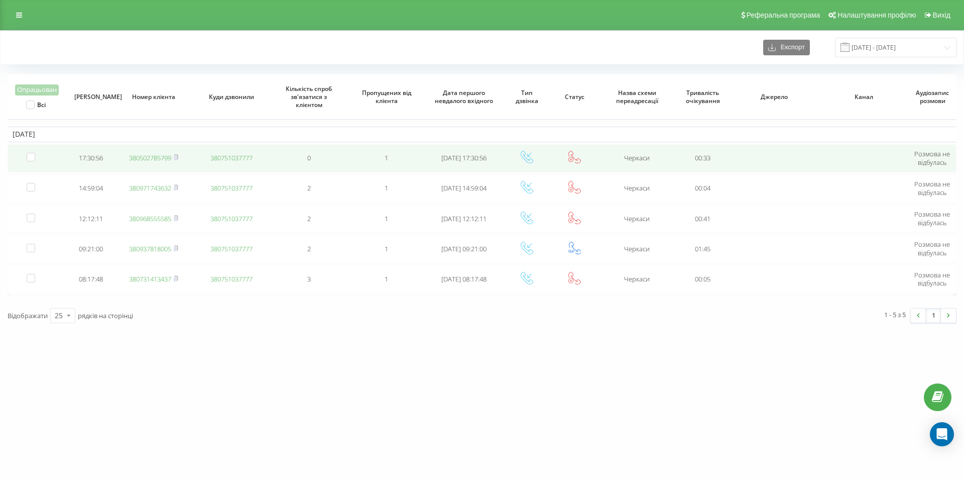
click at [150, 159] on link "380502785799" at bounding box center [150, 157] width 42 height 9
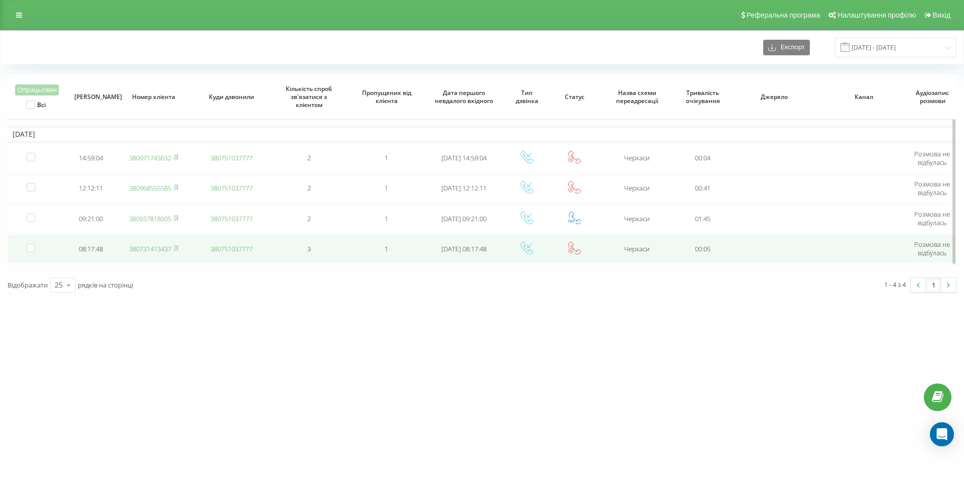
click at [157, 248] on link "380731413437" at bounding box center [150, 248] width 42 height 9
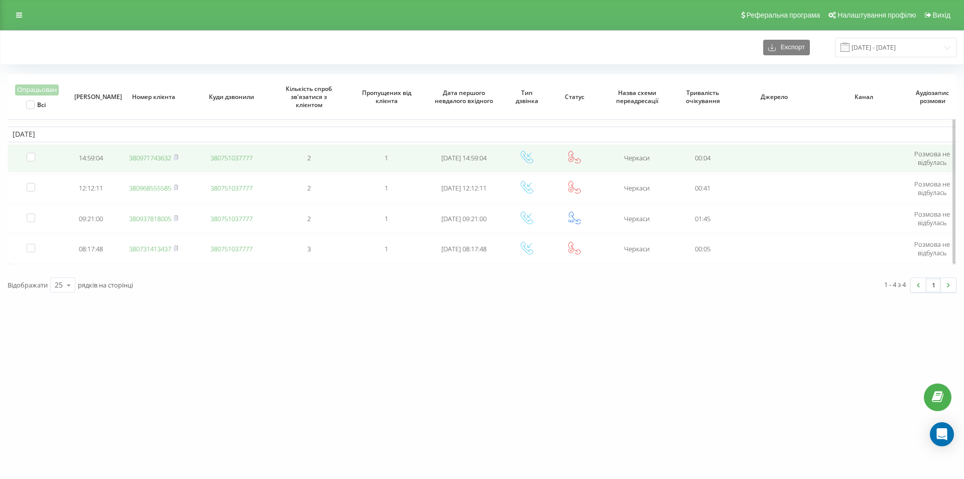
click at [152, 156] on link "380971743632" at bounding box center [150, 157] width 42 height 9
